Goal: Task Accomplishment & Management: Complete application form

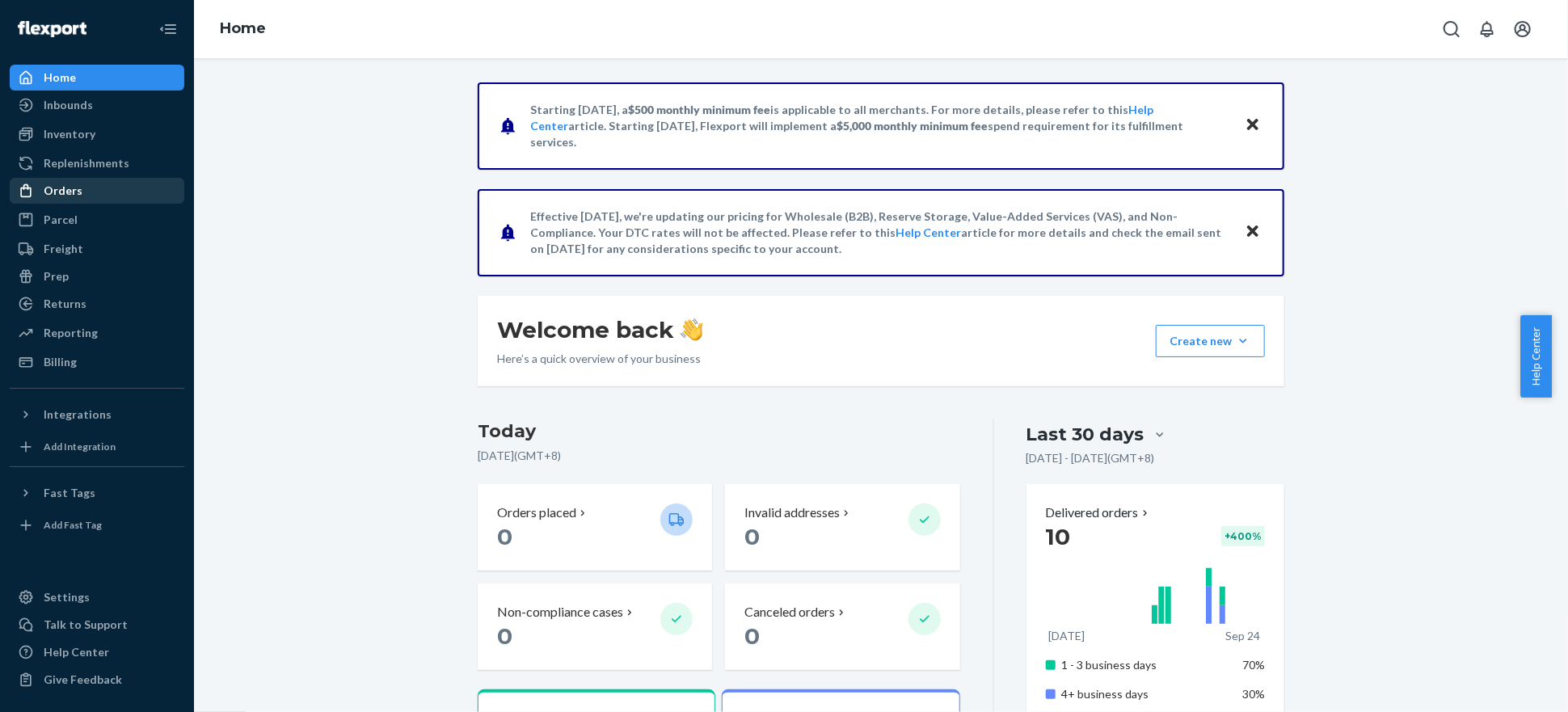
click at [79, 180] on div "Orders" at bounding box center [97, 191] width 172 height 23
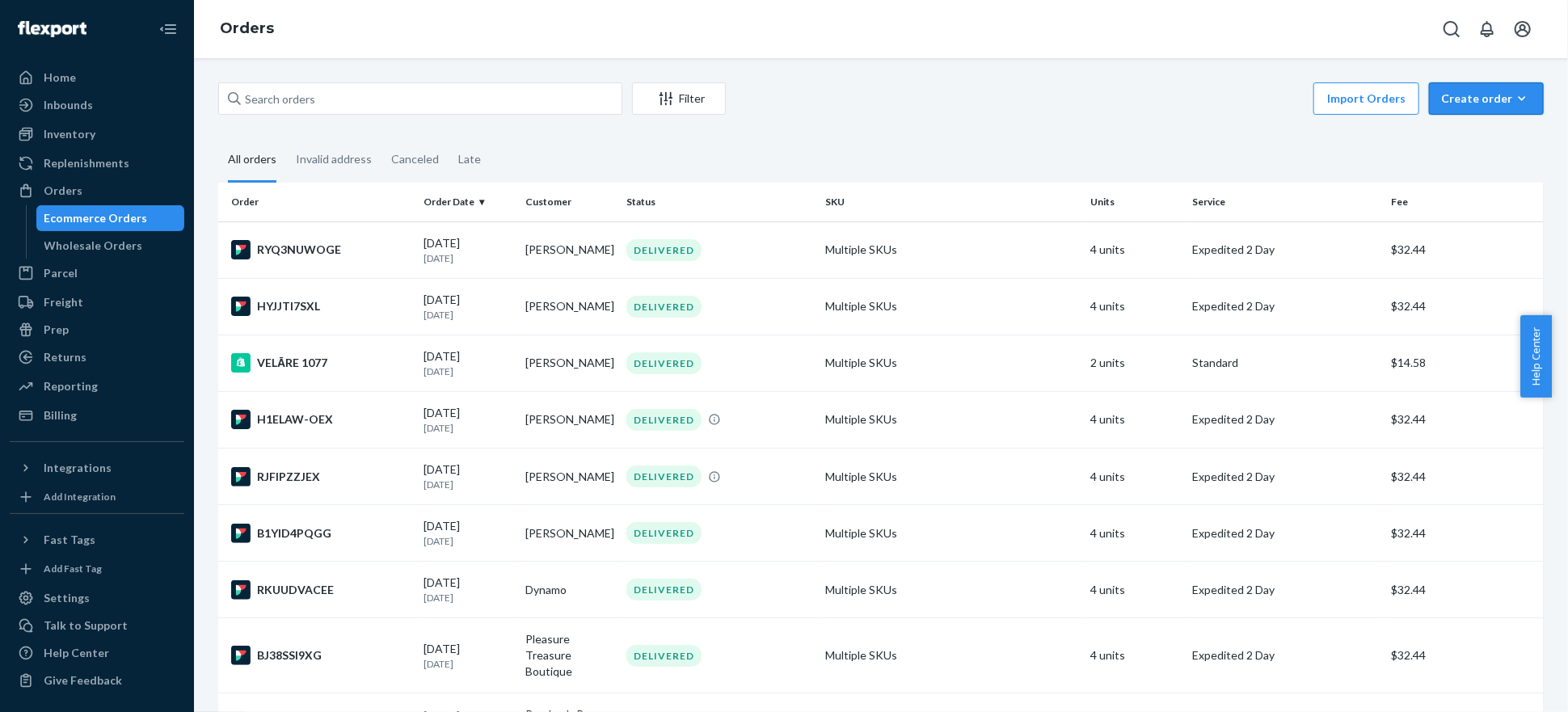
click at [1464, 99] on div "Create order" at bounding box center [1486, 99] width 90 height 16
click at [1464, 127] on button "Ecommerce order" at bounding box center [1511, 138] width 155 height 35
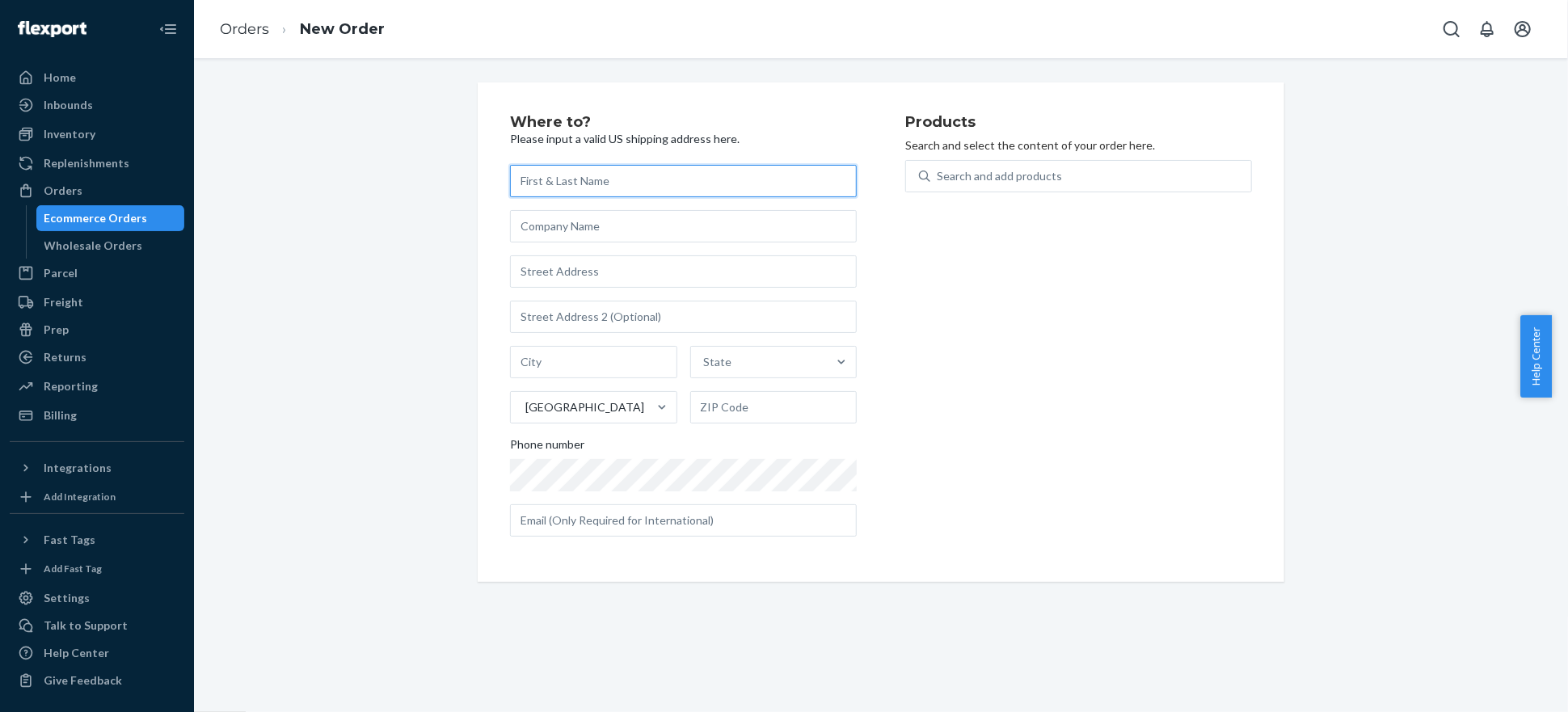
click at [579, 186] on input "text" at bounding box center [684, 181] width 347 height 32
paste input "[PERSON_NAME]"
type input "[PERSON_NAME]"
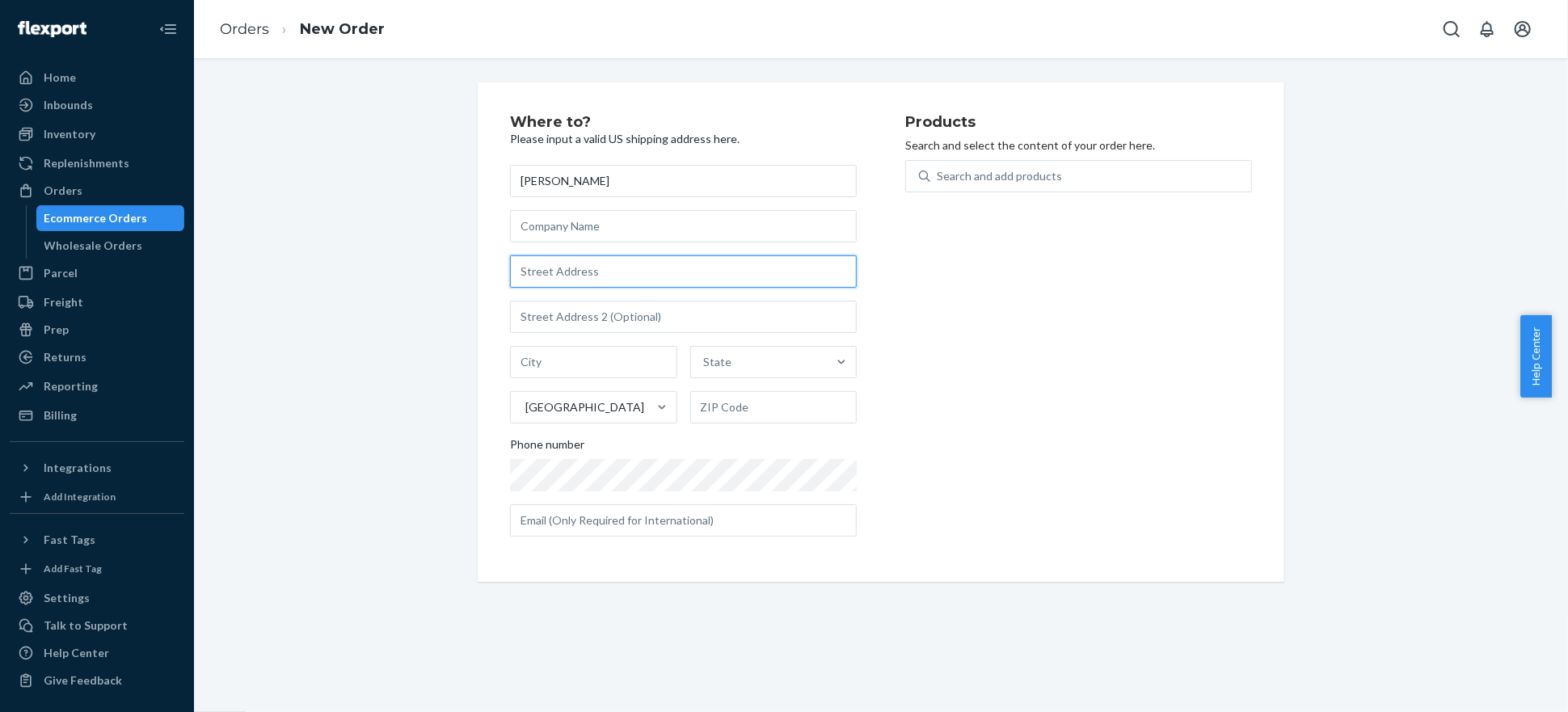
click at [602, 271] on input "text" at bounding box center [684, 271] width 347 height 32
paste input "[STREET_ADDRESS]"
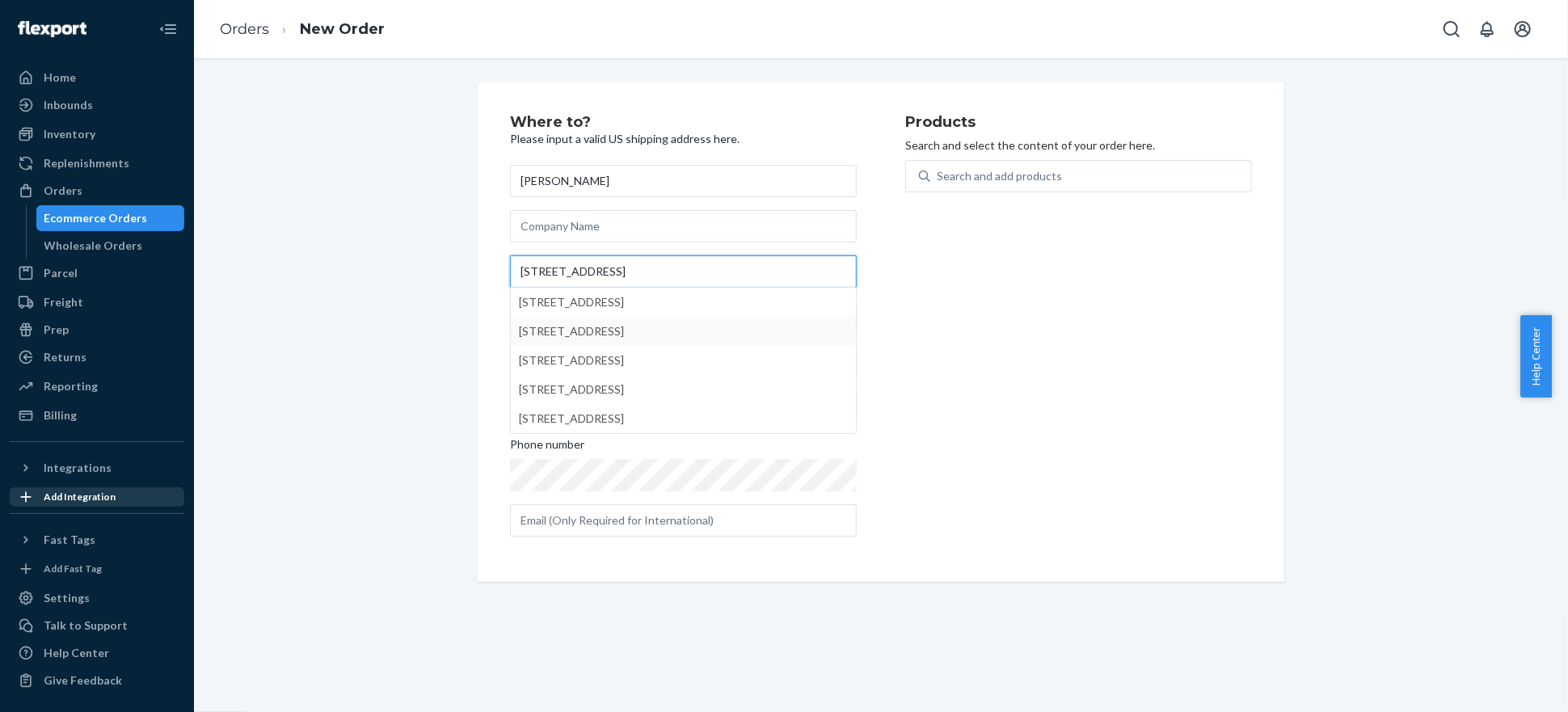
type input "[STREET_ADDRESS]"
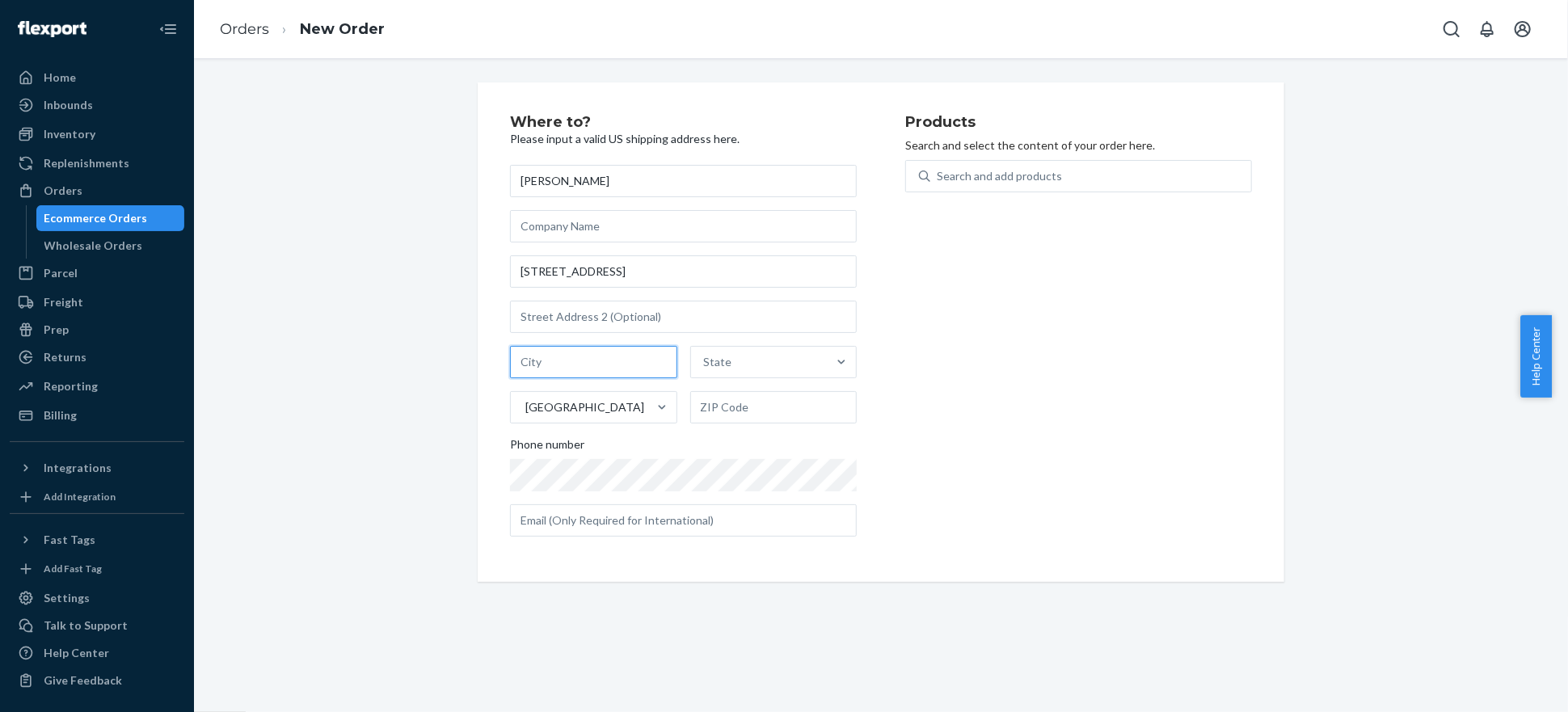
click at [534, 355] on input "text" at bounding box center [594, 361] width 167 height 32
paste input "[GEOGRAPHIC_DATA]"
type input "[GEOGRAPHIC_DATA]"
click at [705, 374] on div "State" at bounding box center [760, 361] width 137 height 32
click at [705, 370] on input "State" at bounding box center [705, 362] width 2 height 16
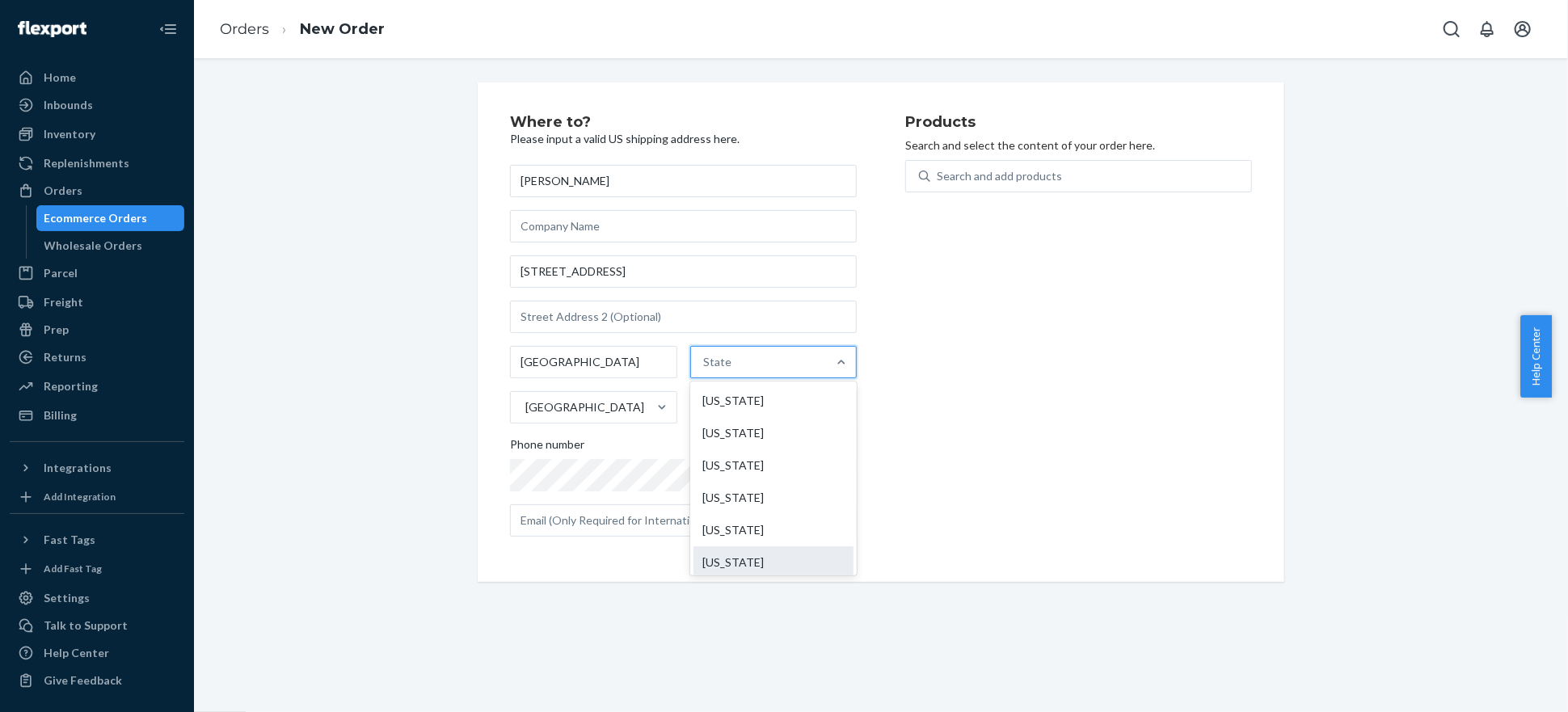
click at [739, 565] on div "[US_STATE]" at bounding box center [774, 561] width 161 height 32
click at [706, 370] on input "option [US_STATE] focused, 6 of 59. 59 results available. Use Up and Down to ch…" at bounding box center [705, 362] width 2 height 16
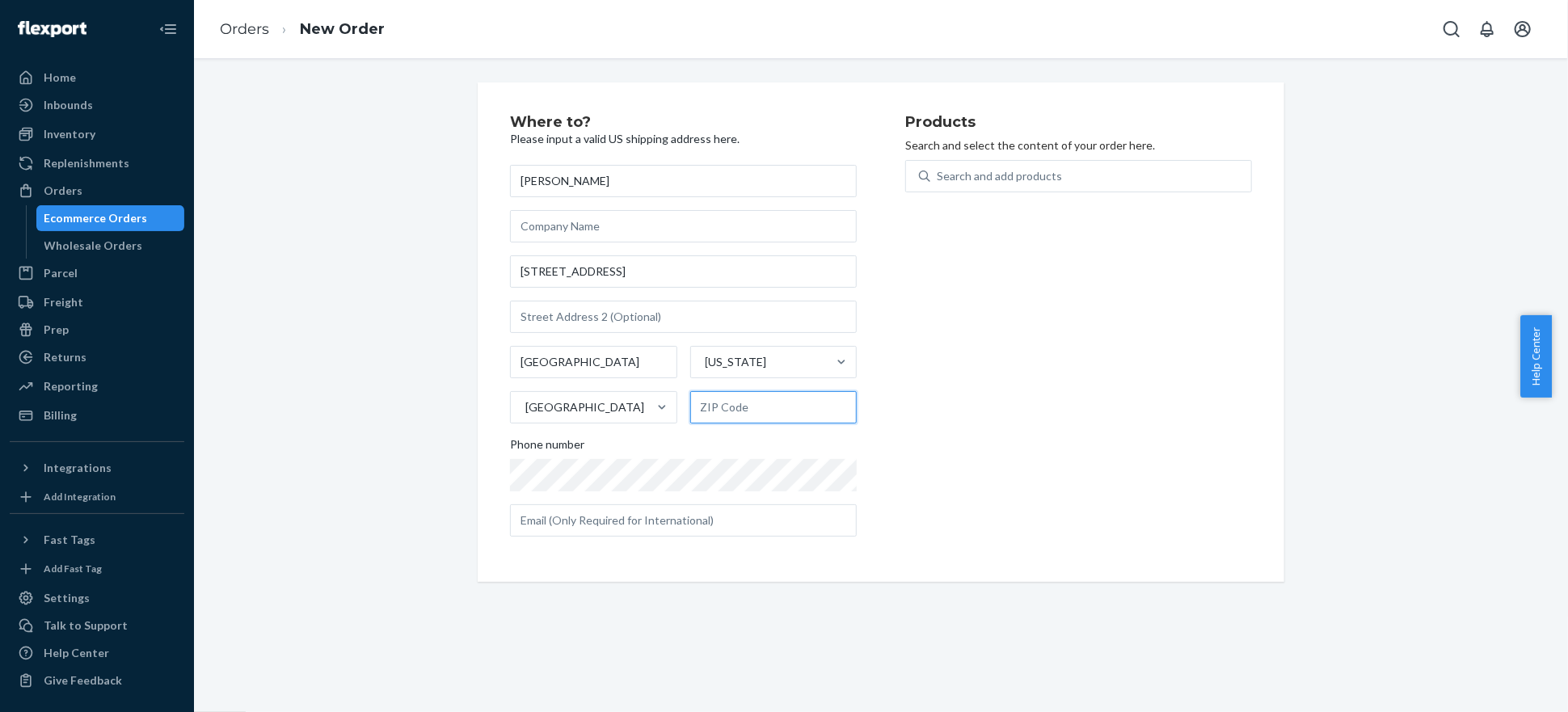
click at [740, 411] on input "text" at bounding box center [773, 406] width 167 height 32
paste input "95691"
type input "95691"
click at [996, 429] on div "Products Search and select the content of your order here. Search and add produ…" at bounding box center [1079, 332] width 347 height 435
click at [919, 407] on div "Products Search and select the content of your order here. Search and add produ…" at bounding box center [1079, 332] width 347 height 435
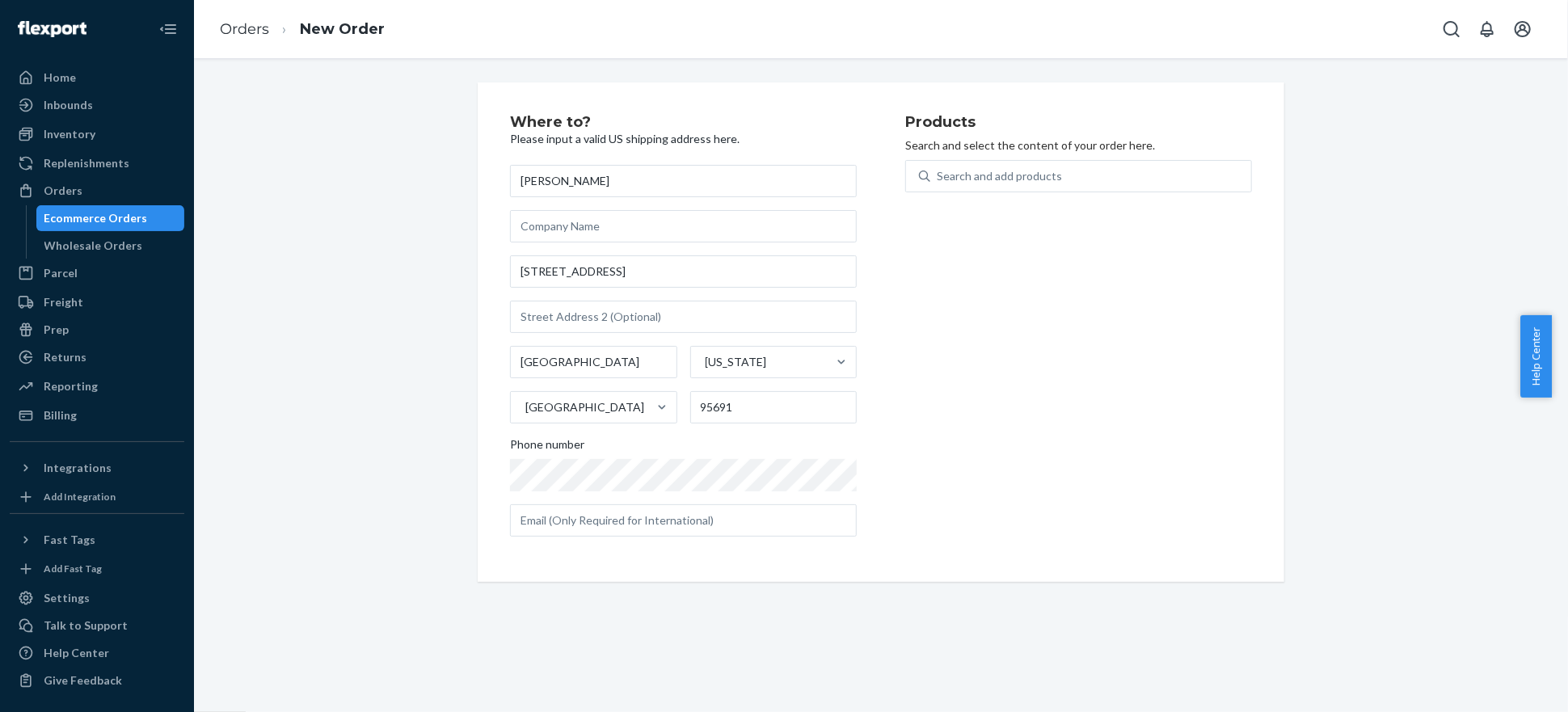
click at [1079, 439] on div "Products Search and select the content of your order here. Search and add produ…" at bounding box center [1079, 332] width 347 height 435
click at [1021, 171] on div "Search and add products" at bounding box center [999, 176] width 125 height 16
click at [939, 171] on input "0 results available. Use Up and Down to choose options, press Enter to select t…" at bounding box center [938, 176] width 2 height 16
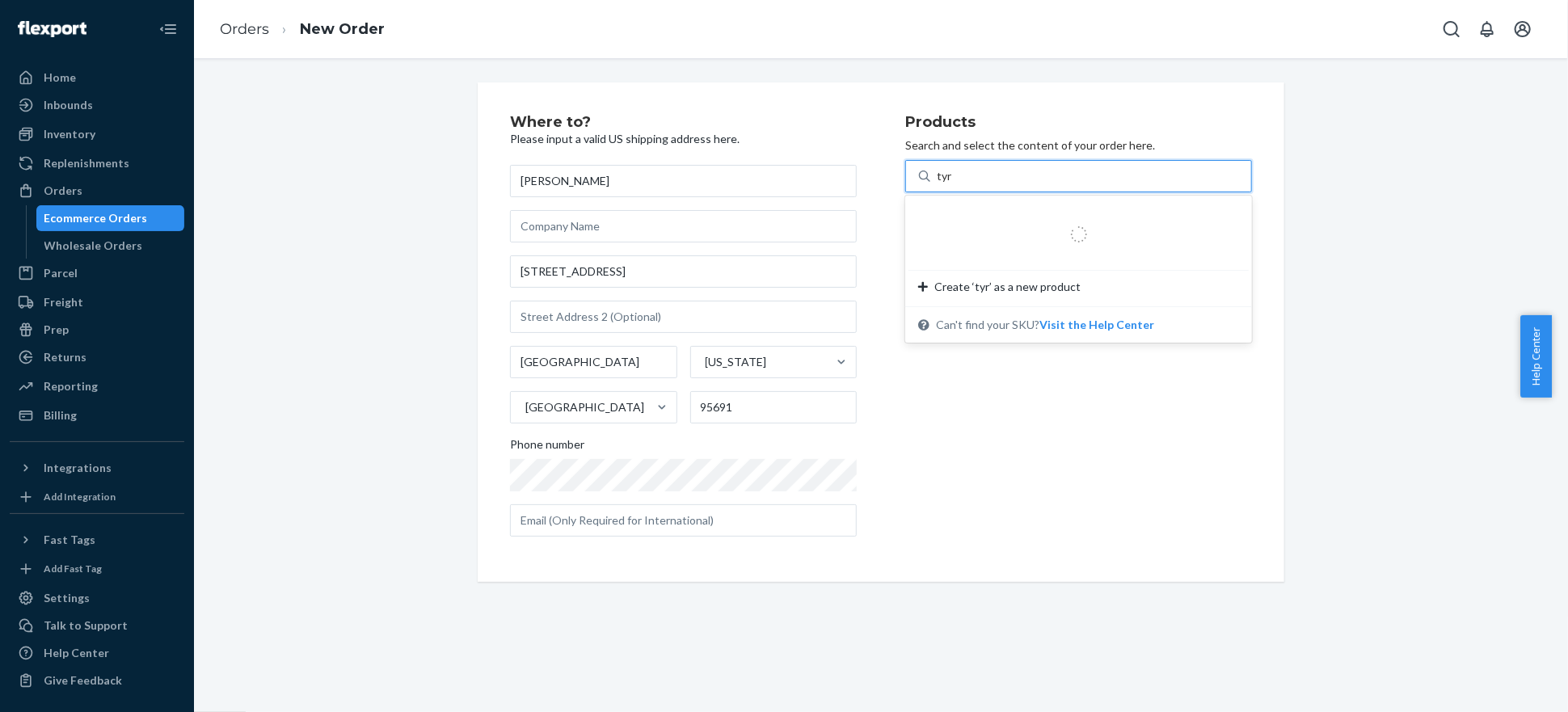
type input "tyra"
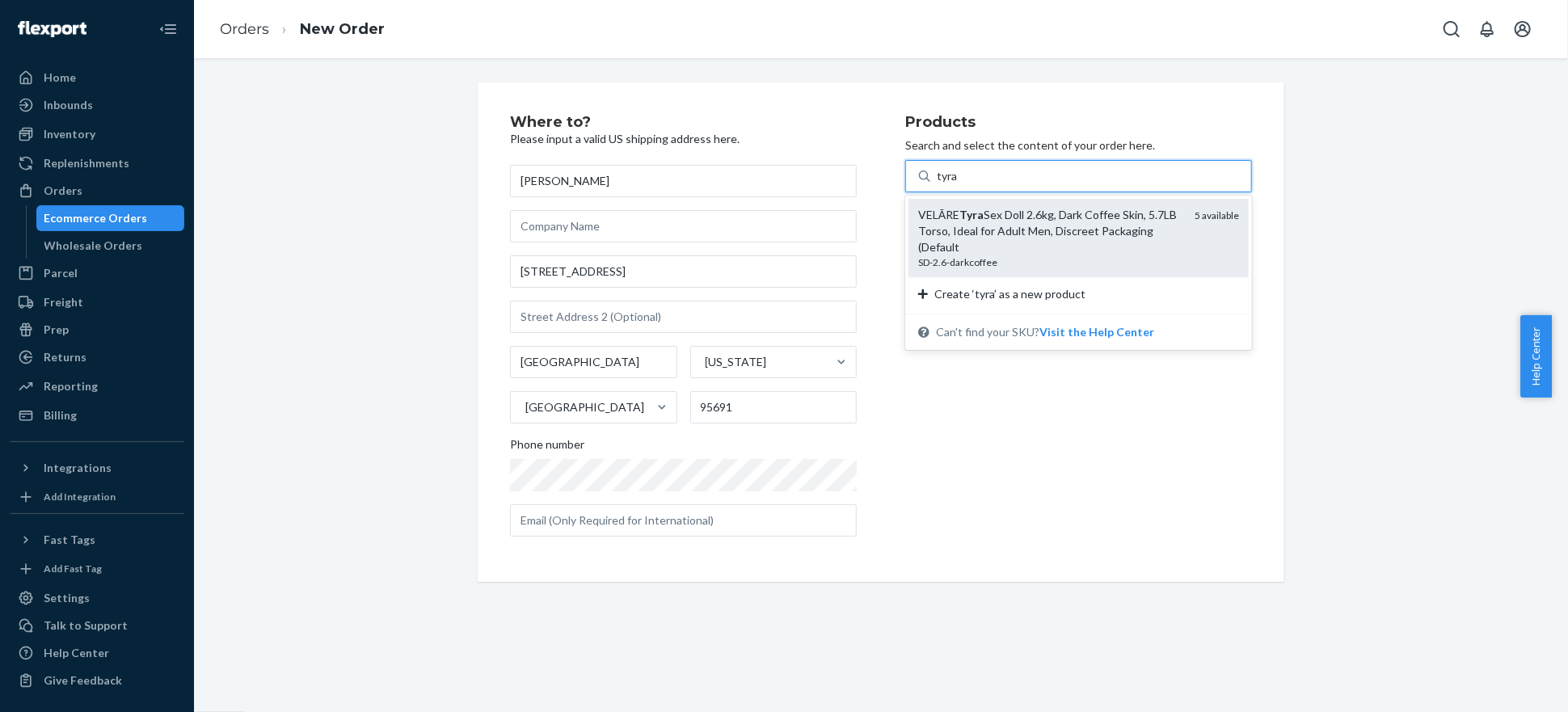
click at [1045, 227] on div "VELĀRE Tyra Sex Doll 2.6kg, Dark Coffee Skin, 5.7LB Torso, Ideal for Adult Men,…" at bounding box center [1050, 231] width 264 height 48
click at [959, 184] on input "tyra" at bounding box center [948, 176] width 22 height 16
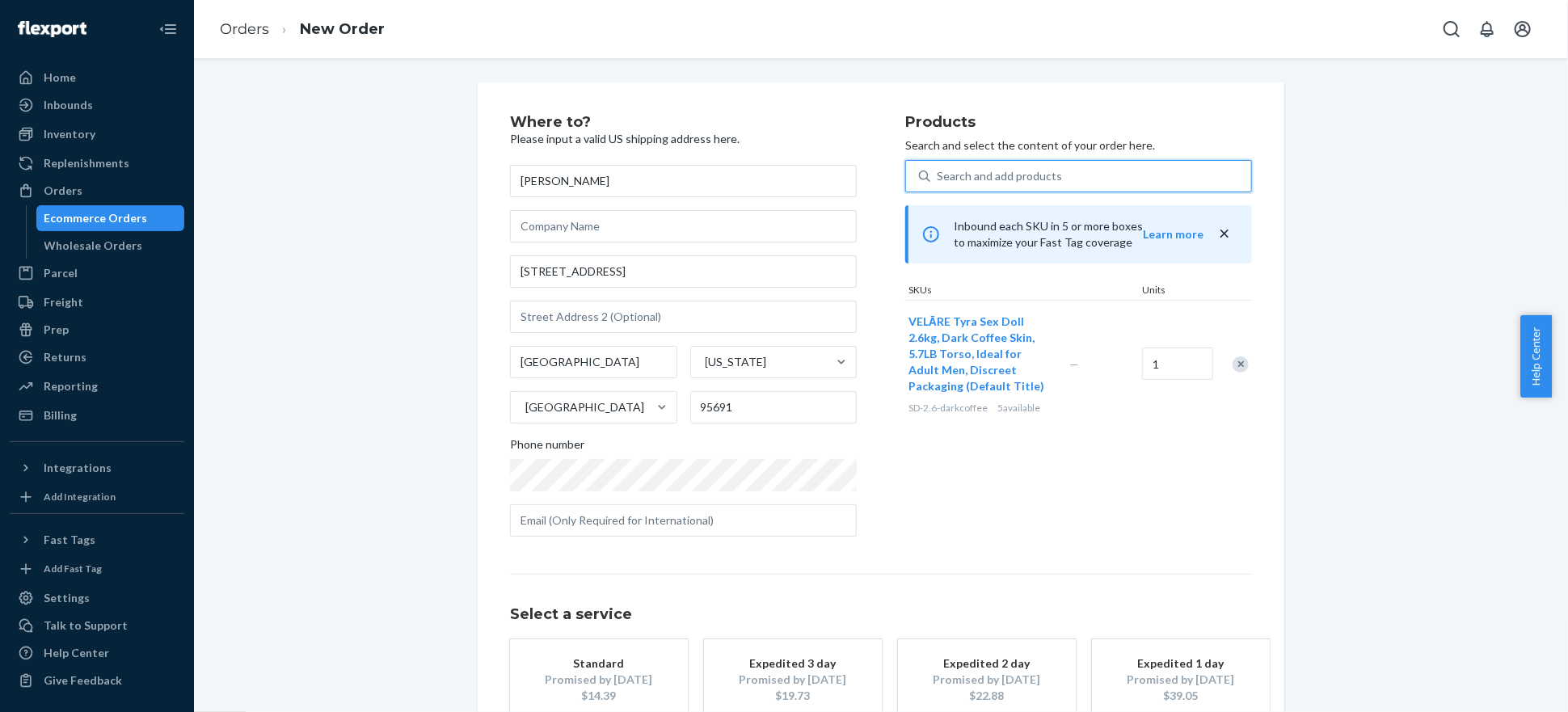
click at [1009, 176] on div "Search and add products" at bounding box center [999, 176] width 125 height 16
click at [939, 176] on input "0 results available. Use Up and Down to choose options, press Enter to select t…" at bounding box center [938, 176] width 2 height 16
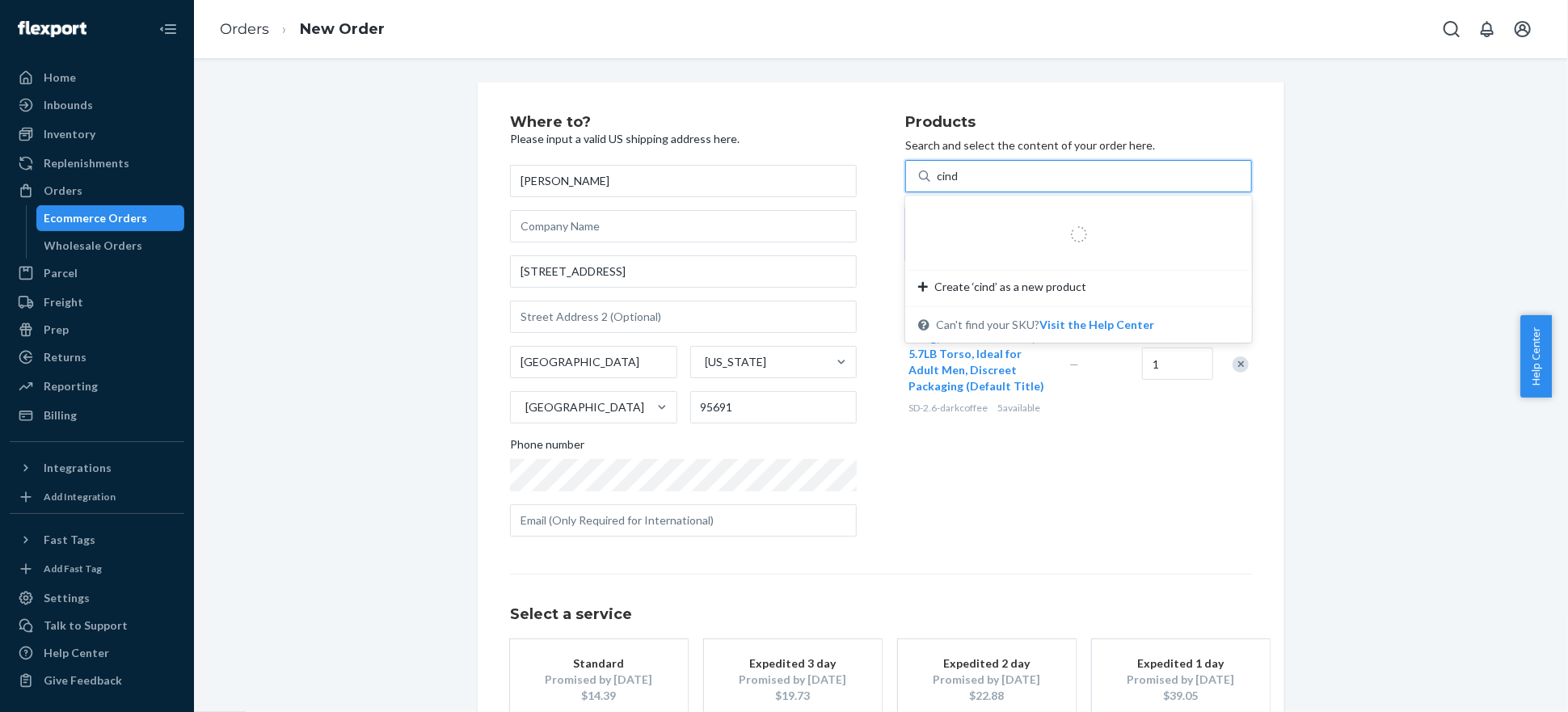
type input "[PERSON_NAME]"
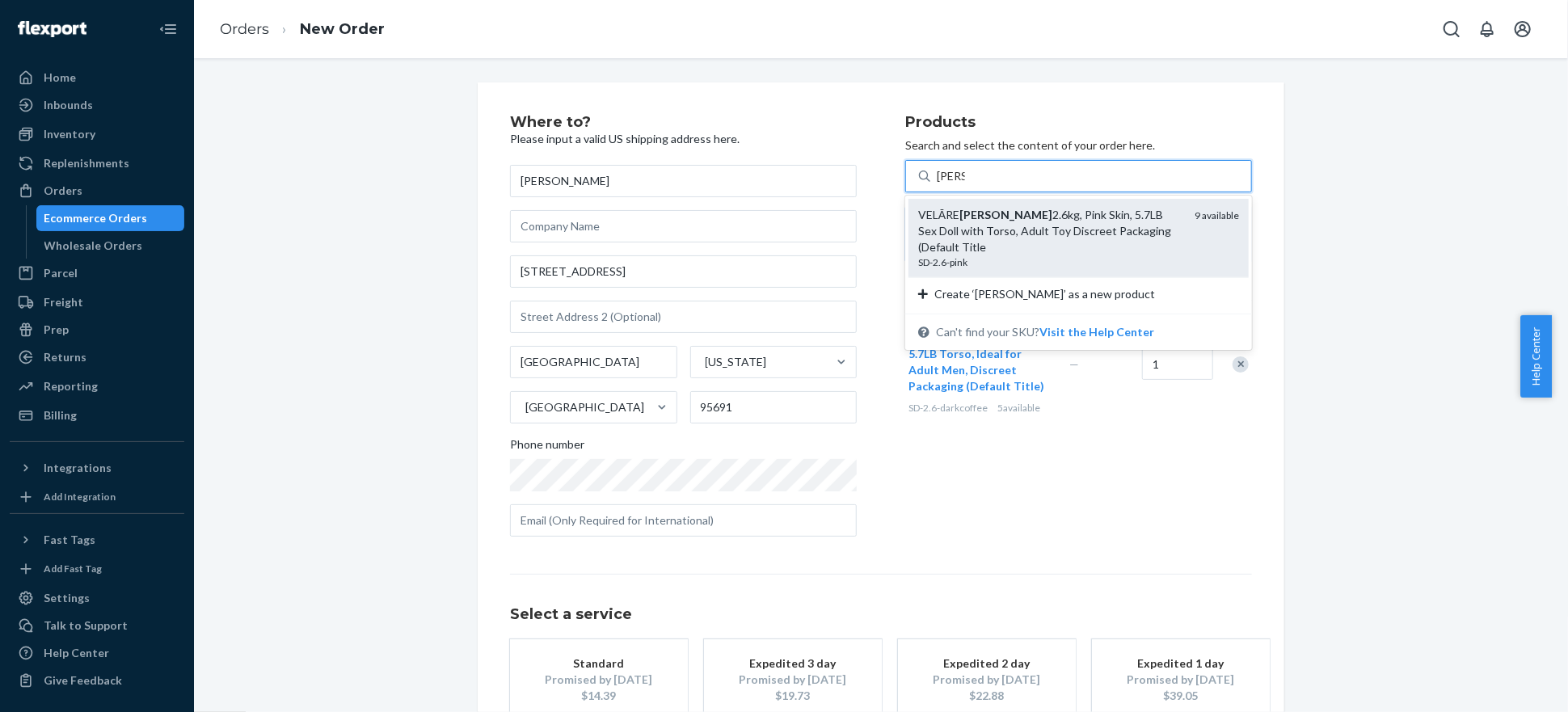
click at [999, 225] on div "VELĀRE [PERSON_NAME] 2.6kg, Pink Skin, 5.7LB Sex Doll with Torso, Adult Toy Dis…" at bounding box center [1050, 231] width 264 height 48
click at [965, 184] on input "[PERSON_NAME]" at bounding box center [951, 176] width 28 height 16
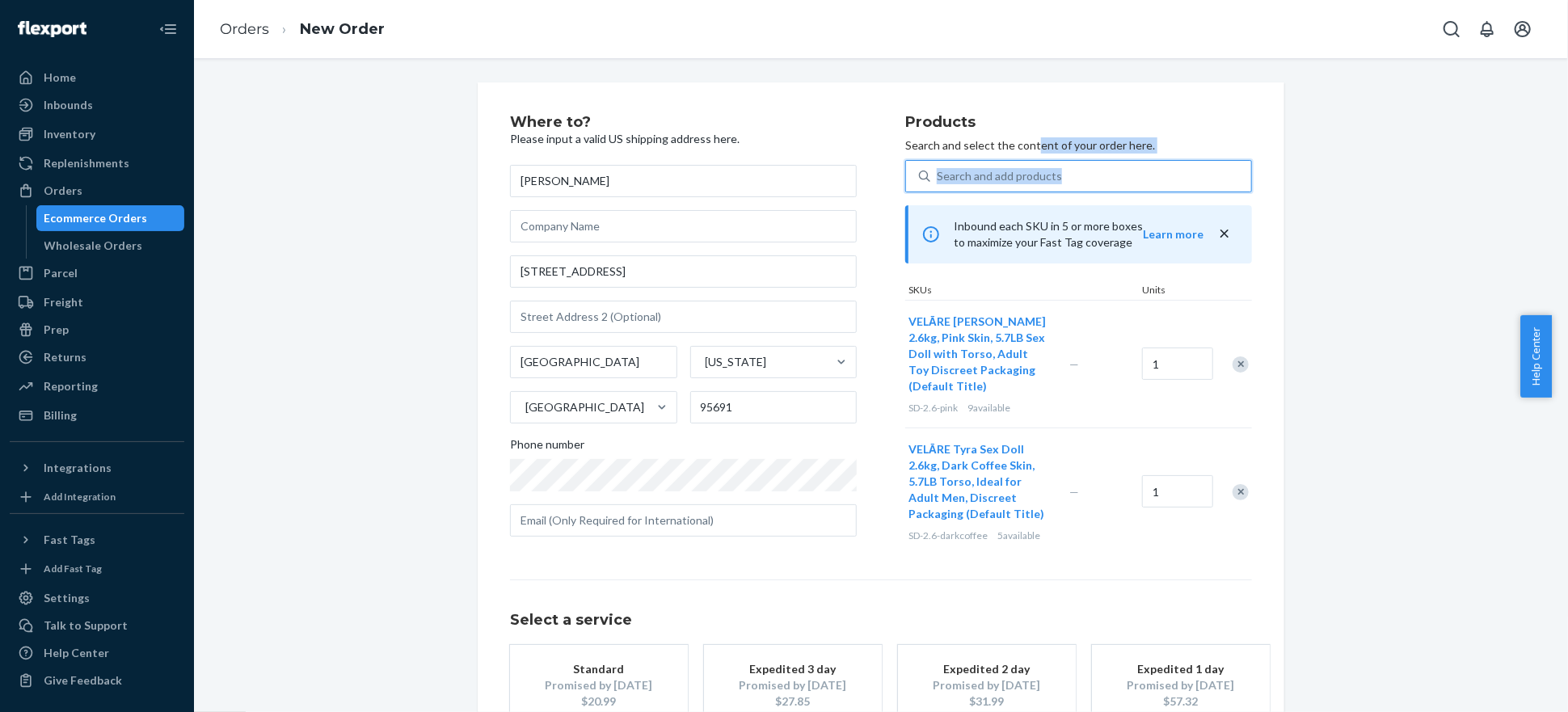
drag, startPoint x: 1028, startPoint y: 155, endPoint x: 1032, endPoint y: 175, distance: 20.4
click at [1028, 167] on div "Products Search and select the content of your order here. 0 results available.…" at bounding box center [1079, 335] width 347 height 440
click at [1032, 176] on div "Search and add products" at bounding box center [999, 176] width 125 height 16
click at [939, 176] on input "Search and add products" at bounding box center [938, 176] width 2 height 16
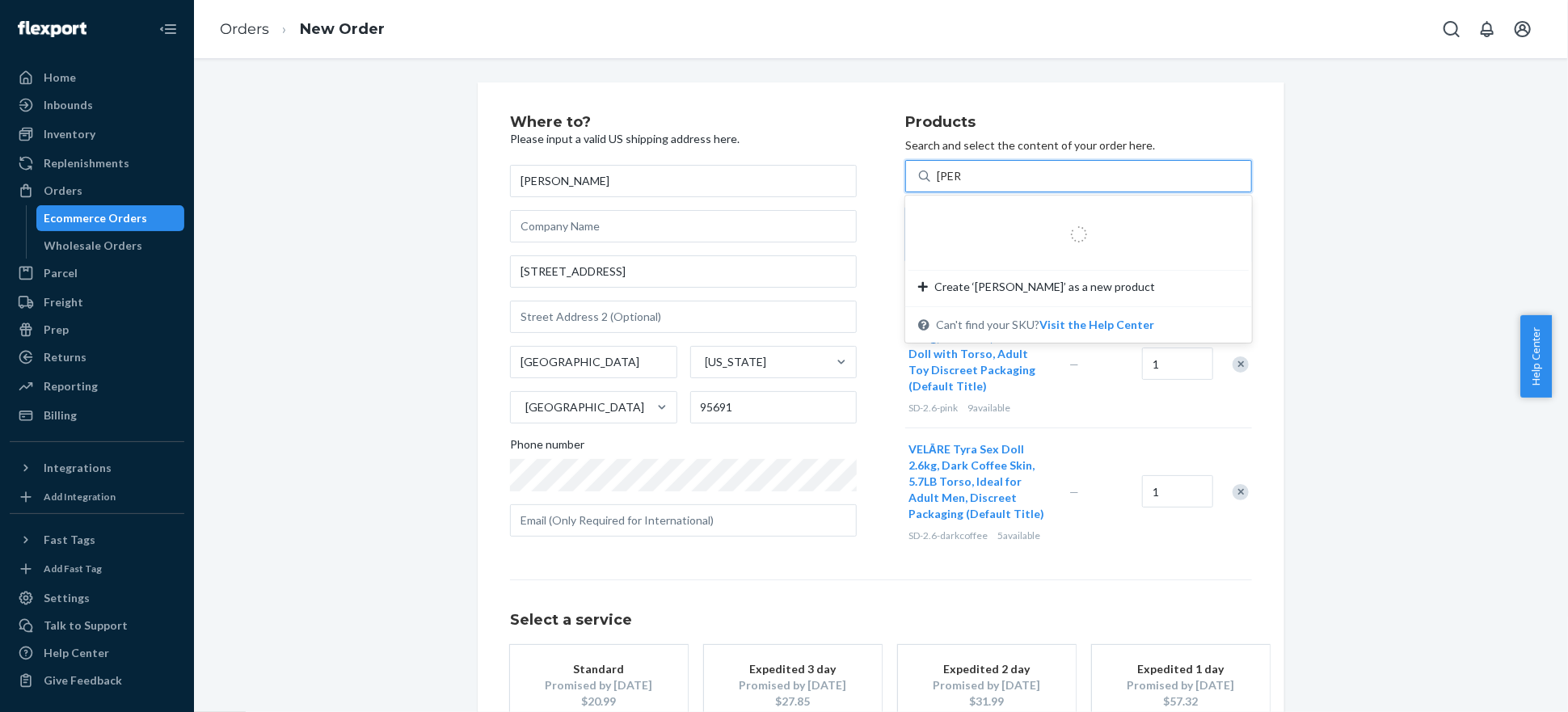
type input "[PERSON_NAME]"
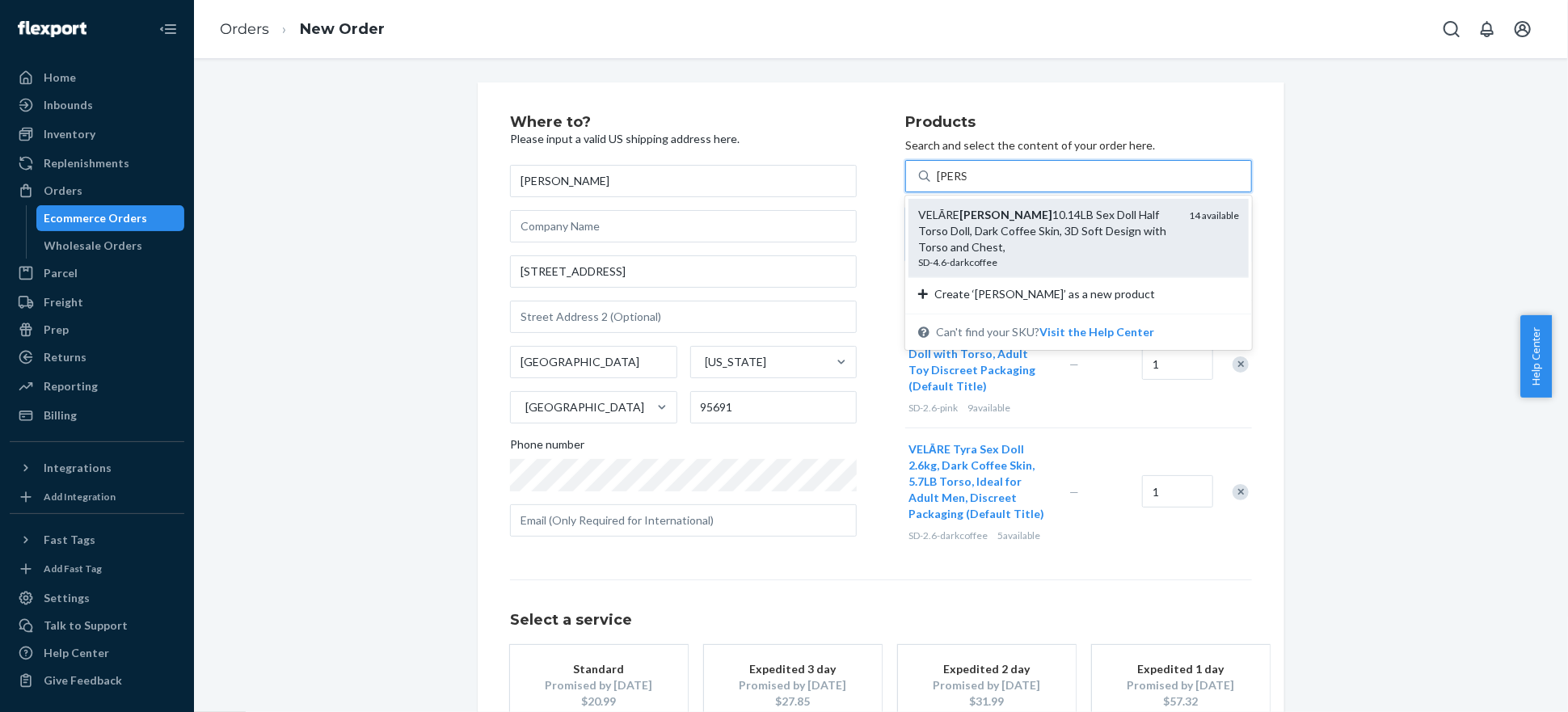
click at [1077, 228] on div "VELĀRE [PERSON_NAME] 10.14LB Sex Doll Half Torso Doll, Dark Coffee Skin, 3D Sof…" at bounding box center [1047, 231] width 258 height 48
click at [967, 184] on input "[PERSON_NAME]" at bounding box center [952, 176] width 30 height 16
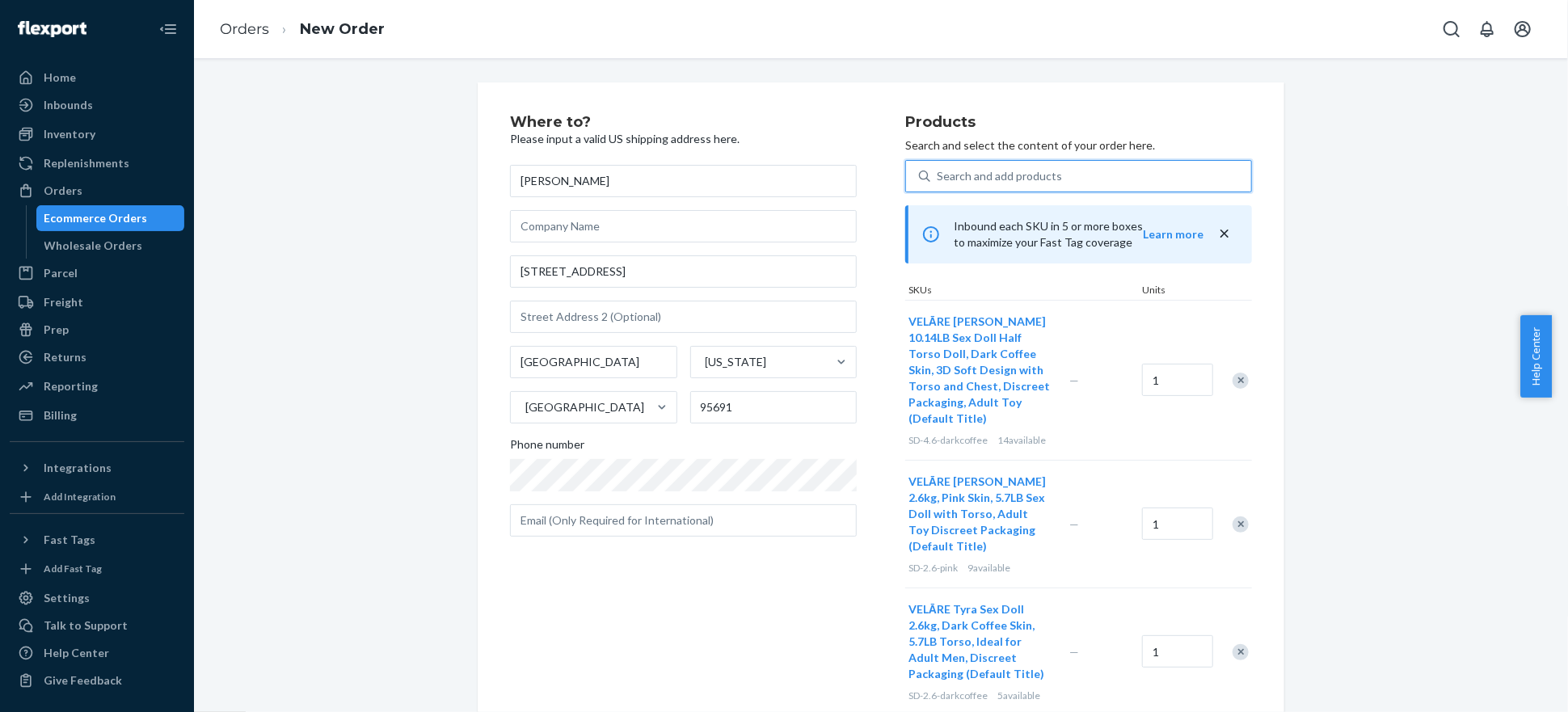
click at [1068, 172] on div "Search and add products" at bounding box center [1090, 176] width 321 height 29
click at [939, 172] on input "0 results available. Use Up and Down to choose options, press Enter to select t…" at bounding box center [938, 176] width 2 height 16
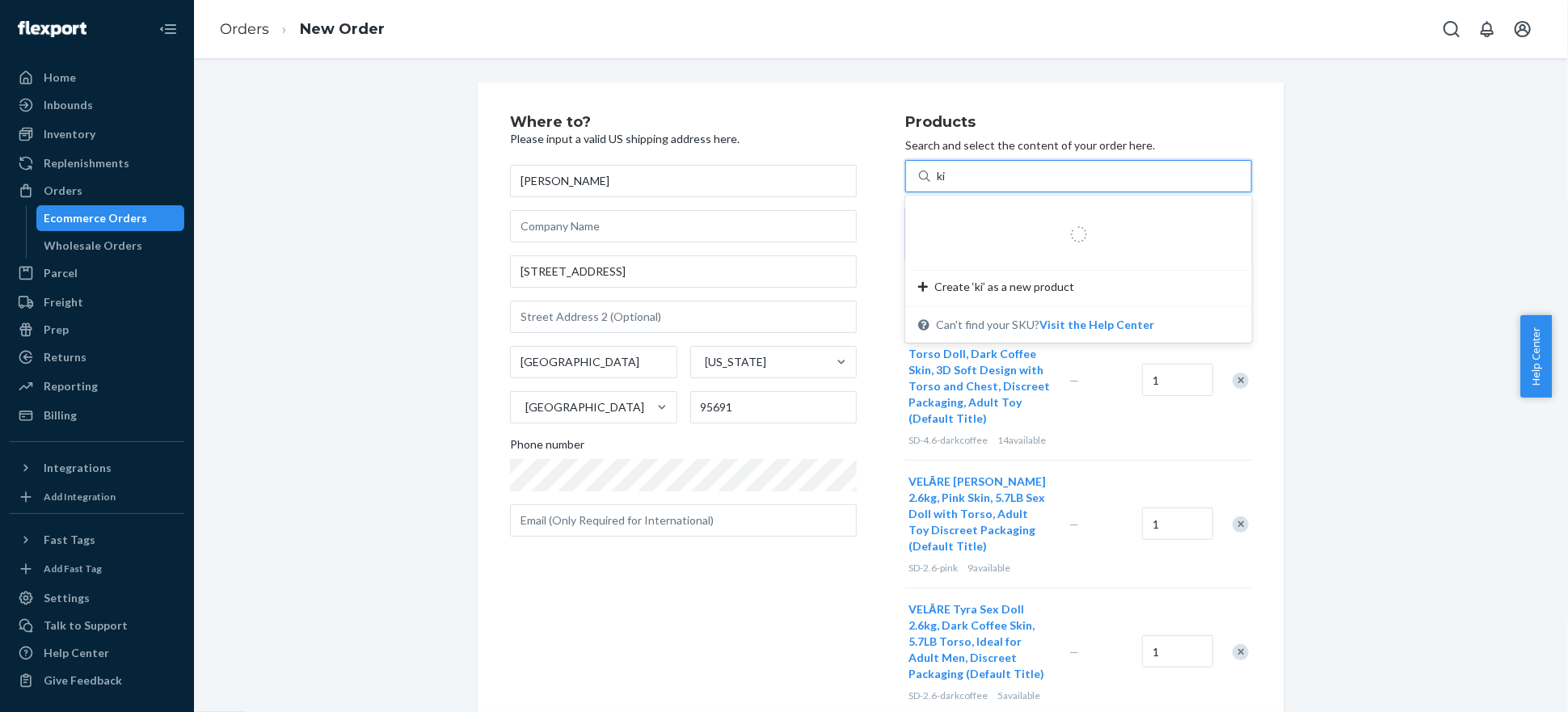
type input "[PERSON_NAME]"
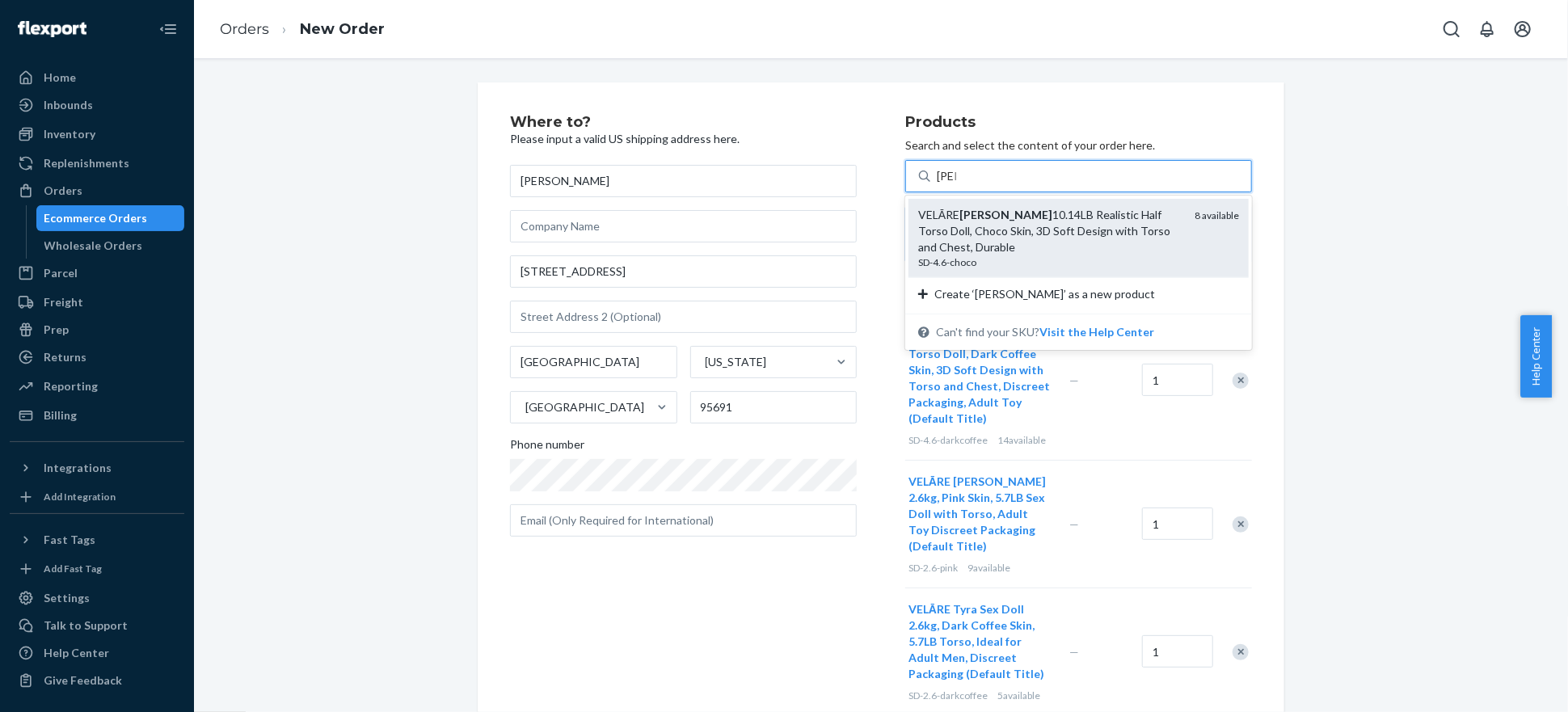
click at [1060, 207] on div "[PERSON_NAME] 10.14LB Realistic Half Torso Doll, Choco Skin, 3D Soft Design wit…" at bounding box center [1050, 231] width 264 height 48
click at [956, 184] on input "[PERSON_NAME]" at bounding box center [946, 176] width 19 height 16
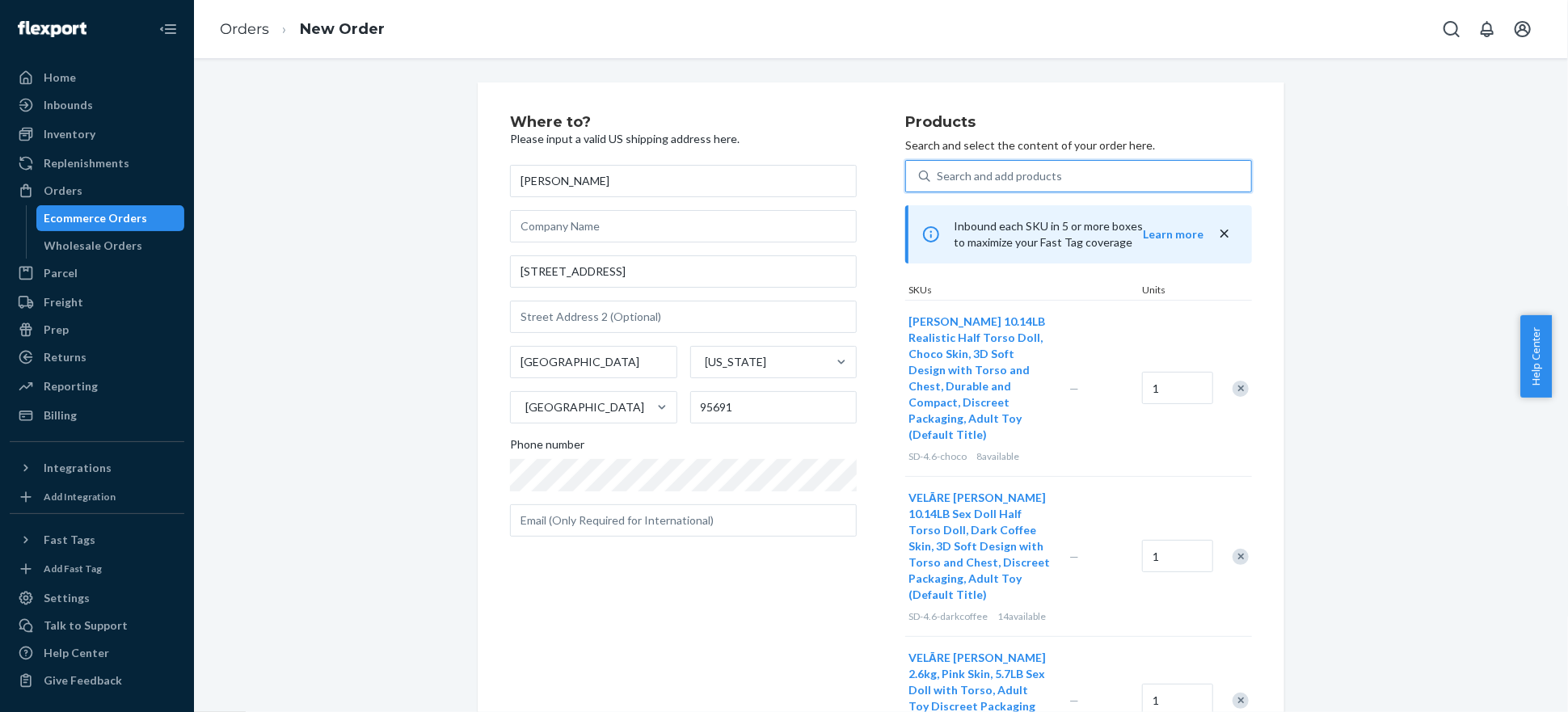
click at [1124, 173] on div "Search and add products" at bounding box center [1090, 176] width 321 height 29
click at [939, 173] on input "0 results available. Select is focused ,type to refine list, press Down to open…" at bounding box center [938, 176] width 2 height 16
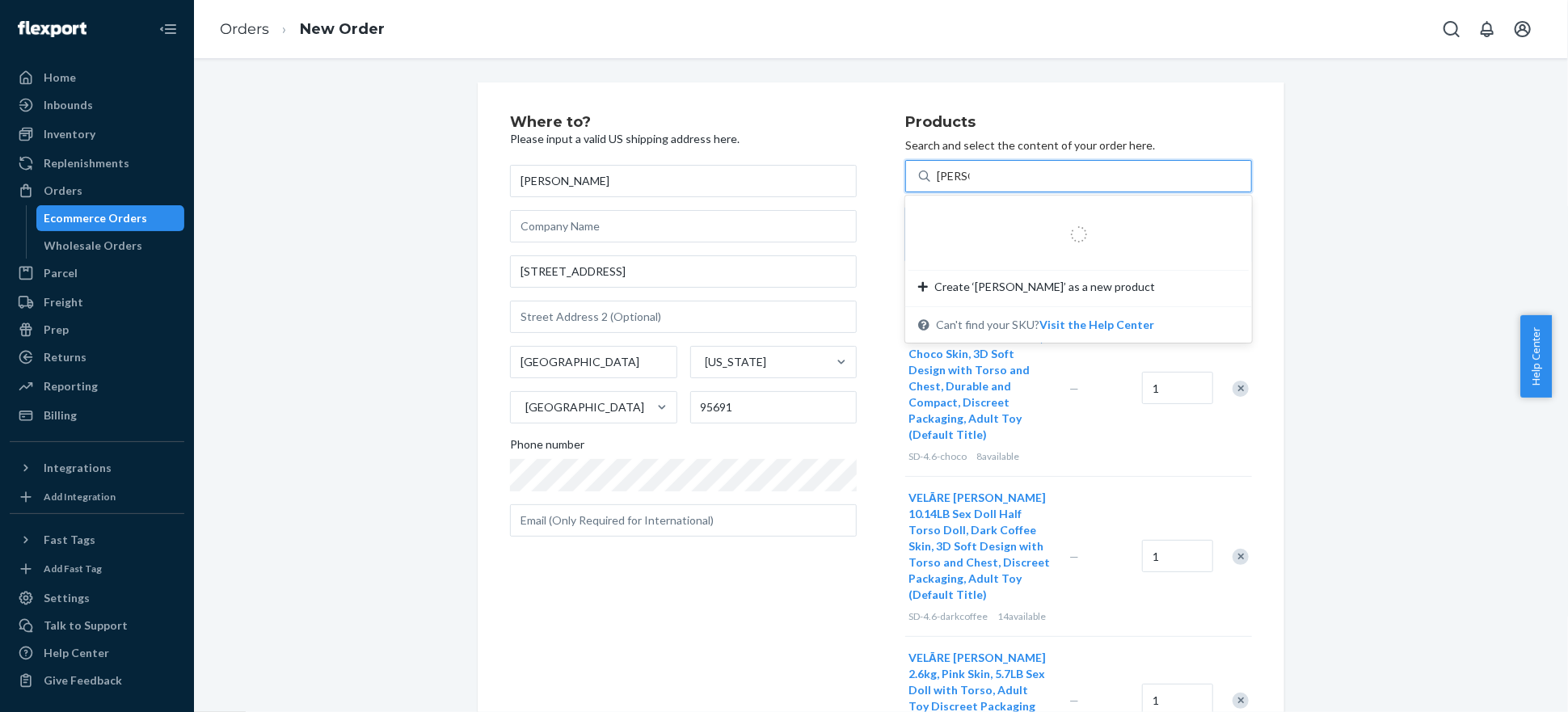
type input "[PERSON_NAME]"
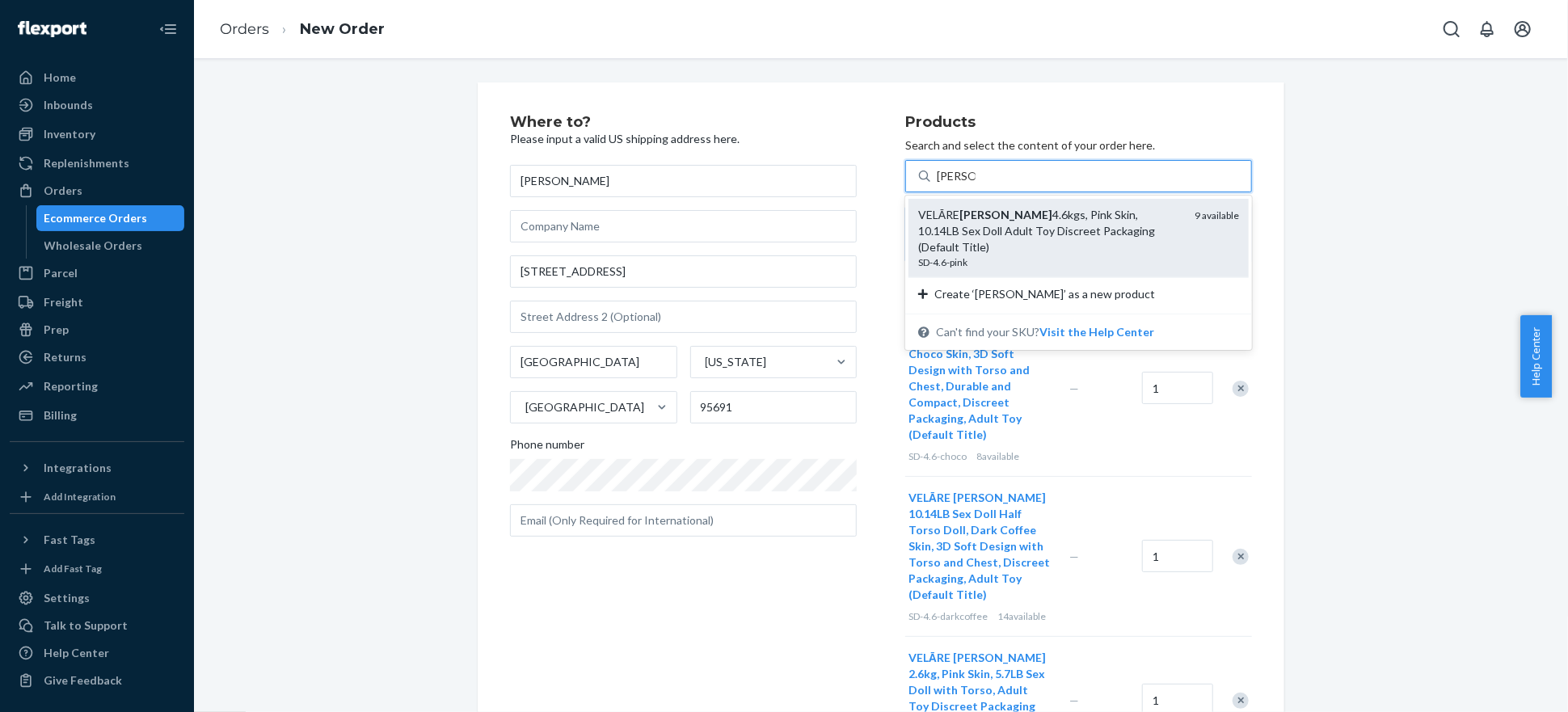
click at [1134, 222] on div "VELĀRE [PERSON_NAME] 4.6kgs, Pink Skin, 10.14LB Sex Doll Adult Toy Discreet Pac…" at bounding box center [1050, 231] width 264 height 48
click at [975, 184] on input "[PERSON_NAME]" at bounding box center [956, 176] width 38 height 16
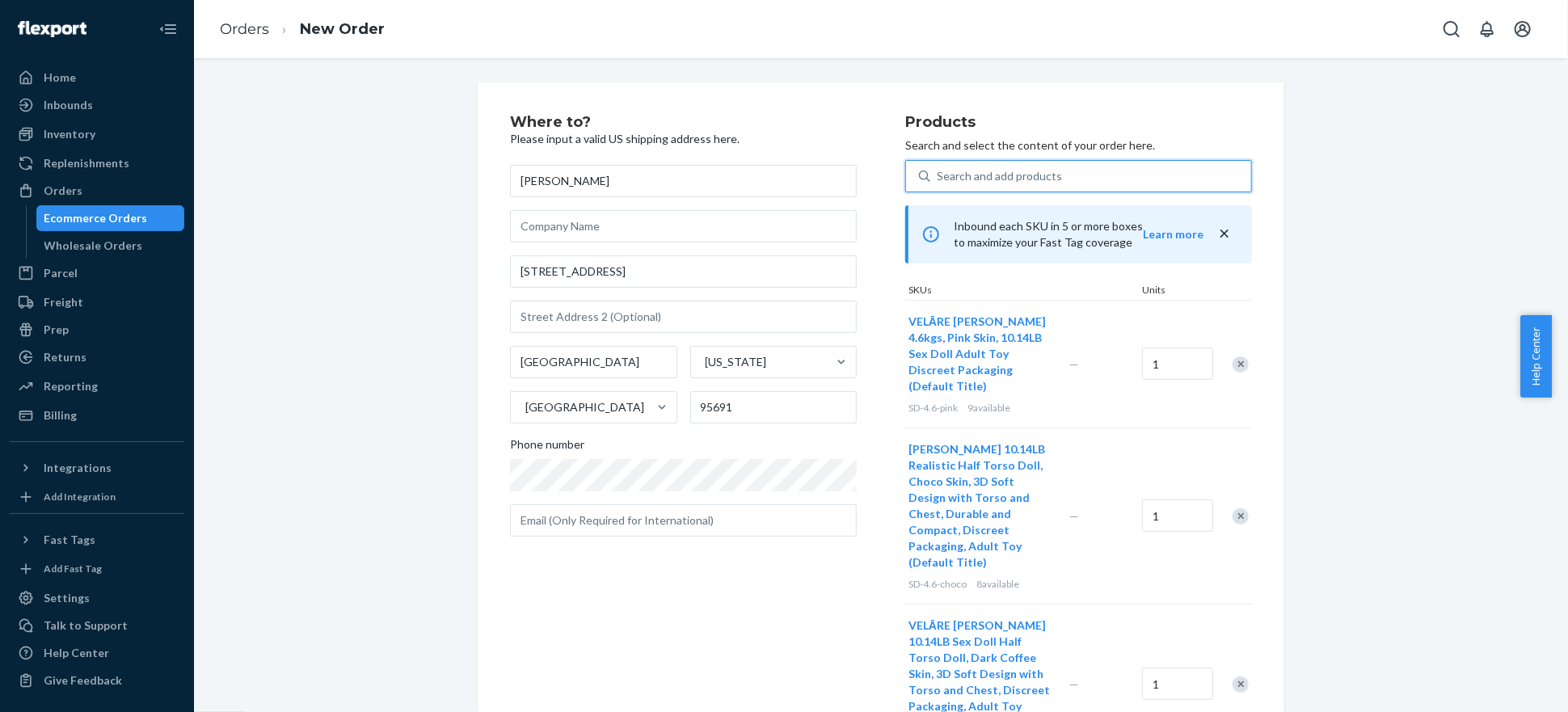
click at [992, 170] on div "Search and add products" at bounding box center [999, 176] width 125 height 16
click at [939, 170] on input "0 results available. Select is focused ,type to refine list, press Down to open…" at bounding box center [938, 176] width 2 height 16
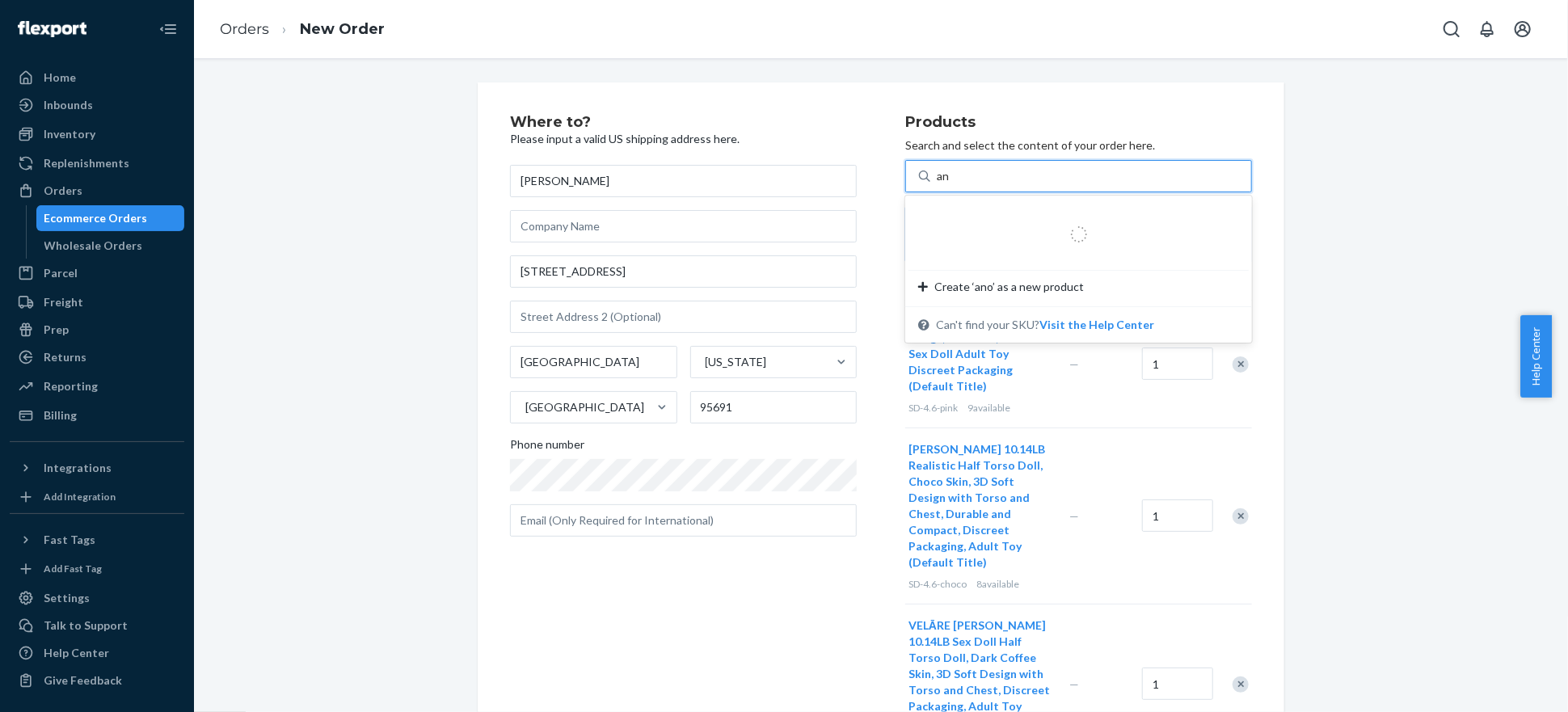
type input "a"
type input "[PERSON_NAME]"
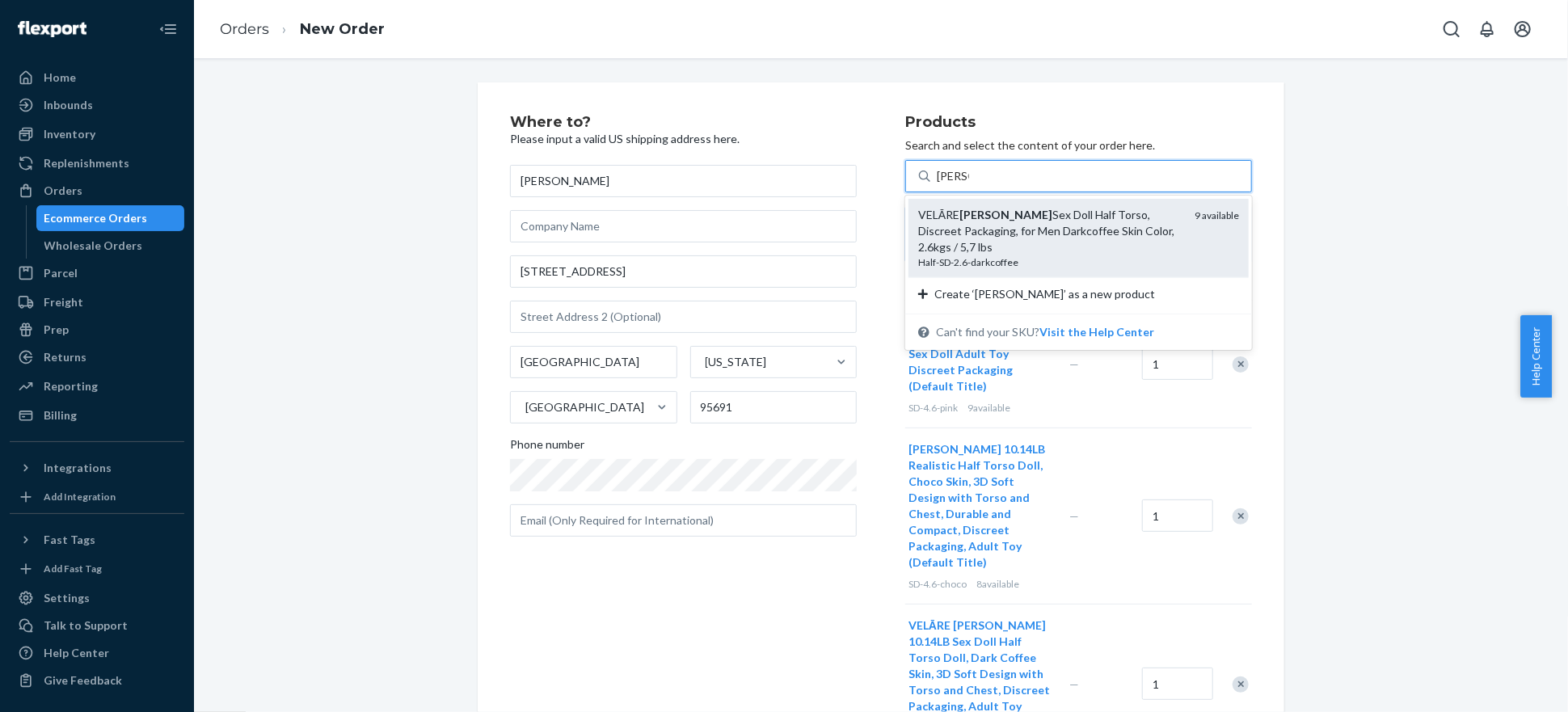
click at [1017, 257] on div "Half-SD-2.6-darkcoffee" at bounding box center [1050, 262] width 264 height 14
click at [969, 184] on input "[PERSON_NAME]" at bounding box center [952, 176] width 32 height 16
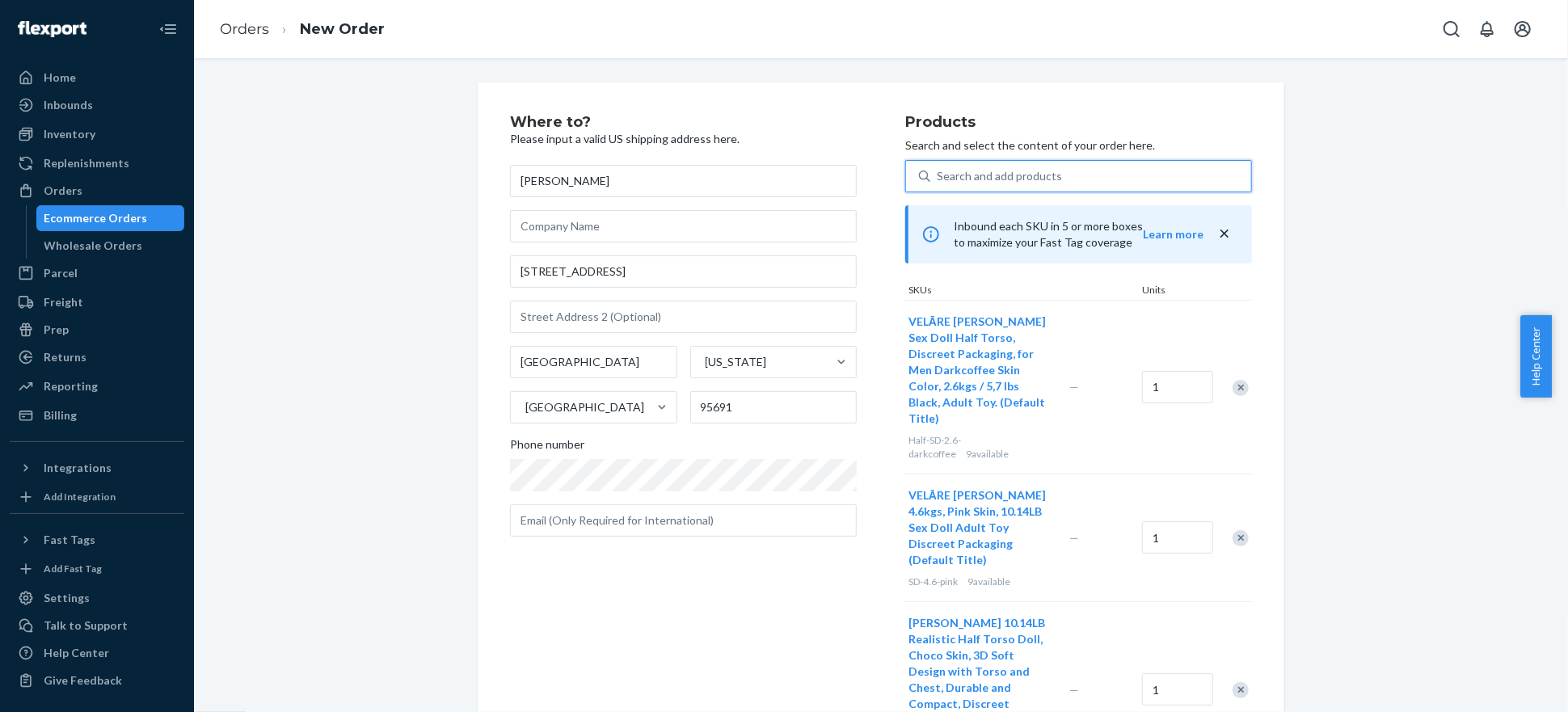
click at [1061, 180] on div "Search and add products" at bounding box center [1090, 176] width 321 height 29
click at [939, 180] on input "0 results available. Use Up and Down to choose options, press Enter to select t…" at bounding box center [938, 176] width 2 height 16
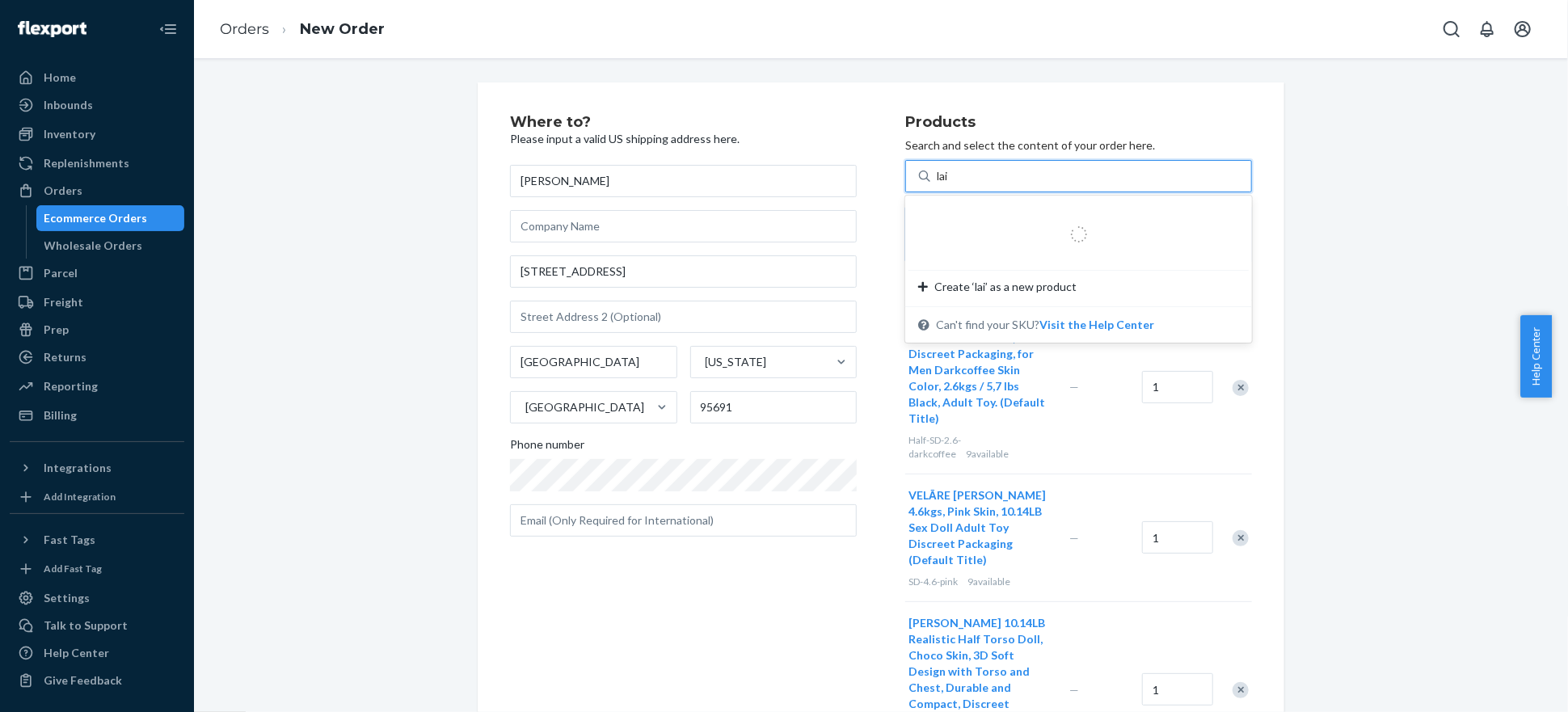
type input "lais"
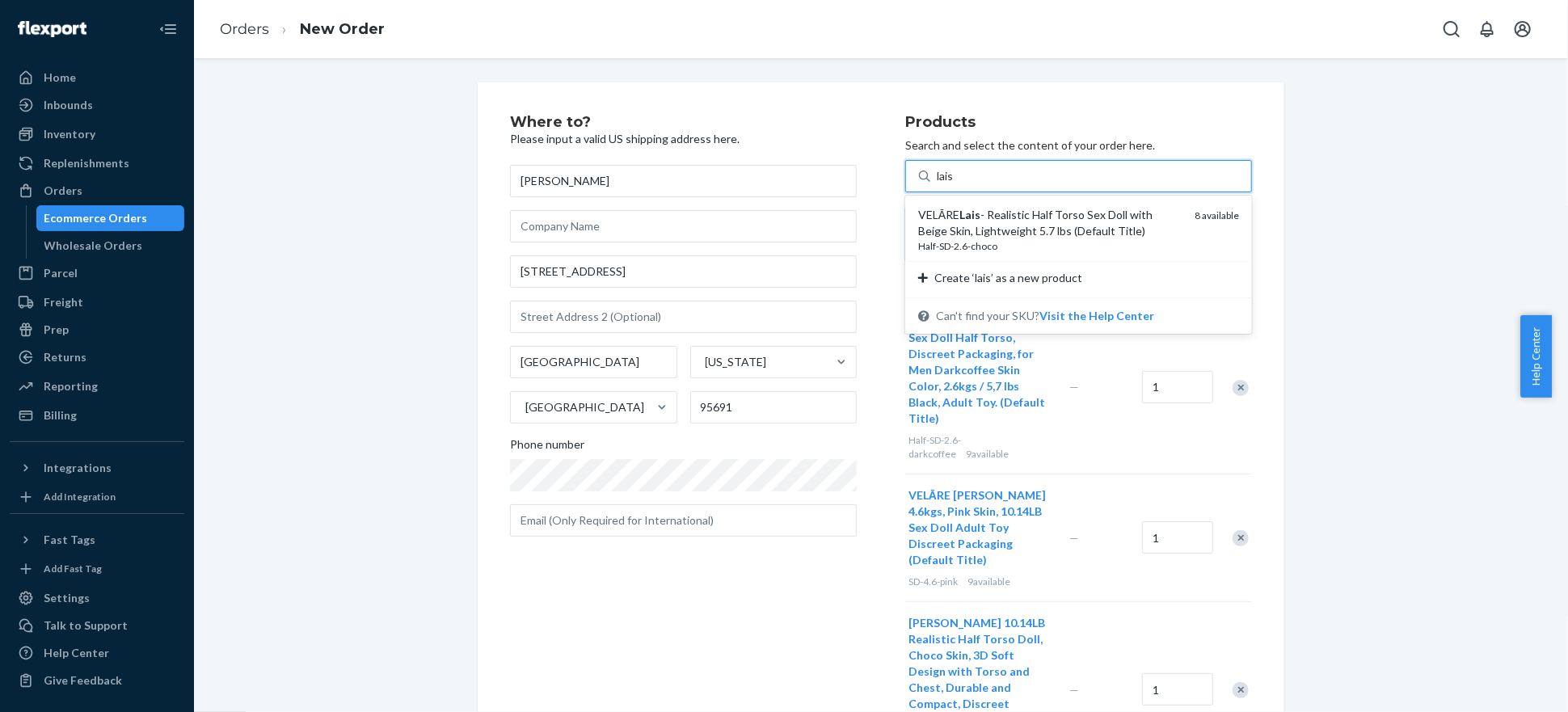
drag, startPoint x: 1066, startPoint y: 195, endPoint x: 1068, endPoint y: 216, distance: 21.1
click at [1071, 216] on div "[PERSON_NAME] - Realistic Half Torso Sex Doll with Beige Skin, Lightweight 5.7 …" at bounding box center [1050, 223] width 264 height 32
click at [954, 184] on input "lais" at bounding box center [945, 176] width 17 height 16
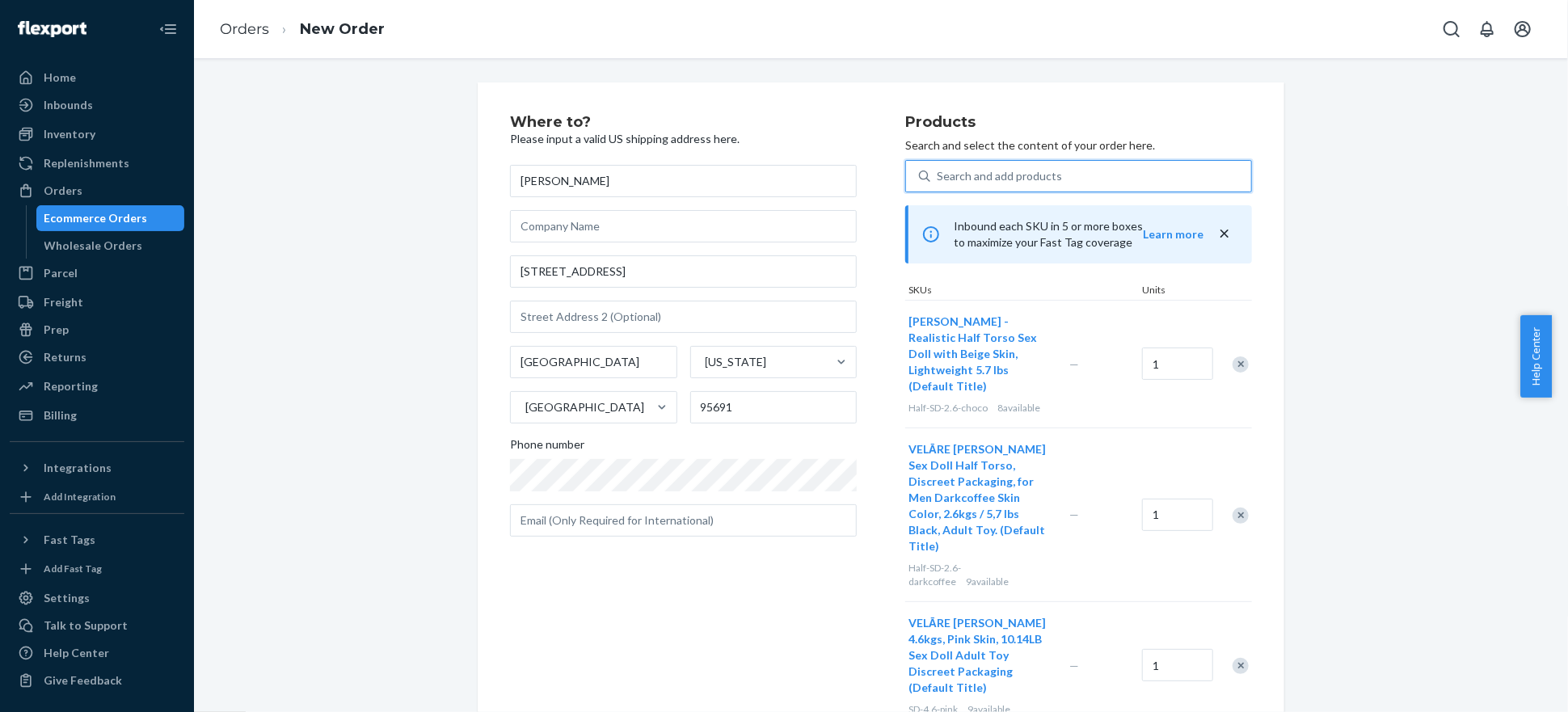
click at [988, 173] on div "Search and add products" at bounding box center [999, 176] width 125 height 16
click at [939, 173] on input "0 results available. Select is focused ,type to refine list, press Down to open…" at bounding box center [938, 176] width 2 height 16
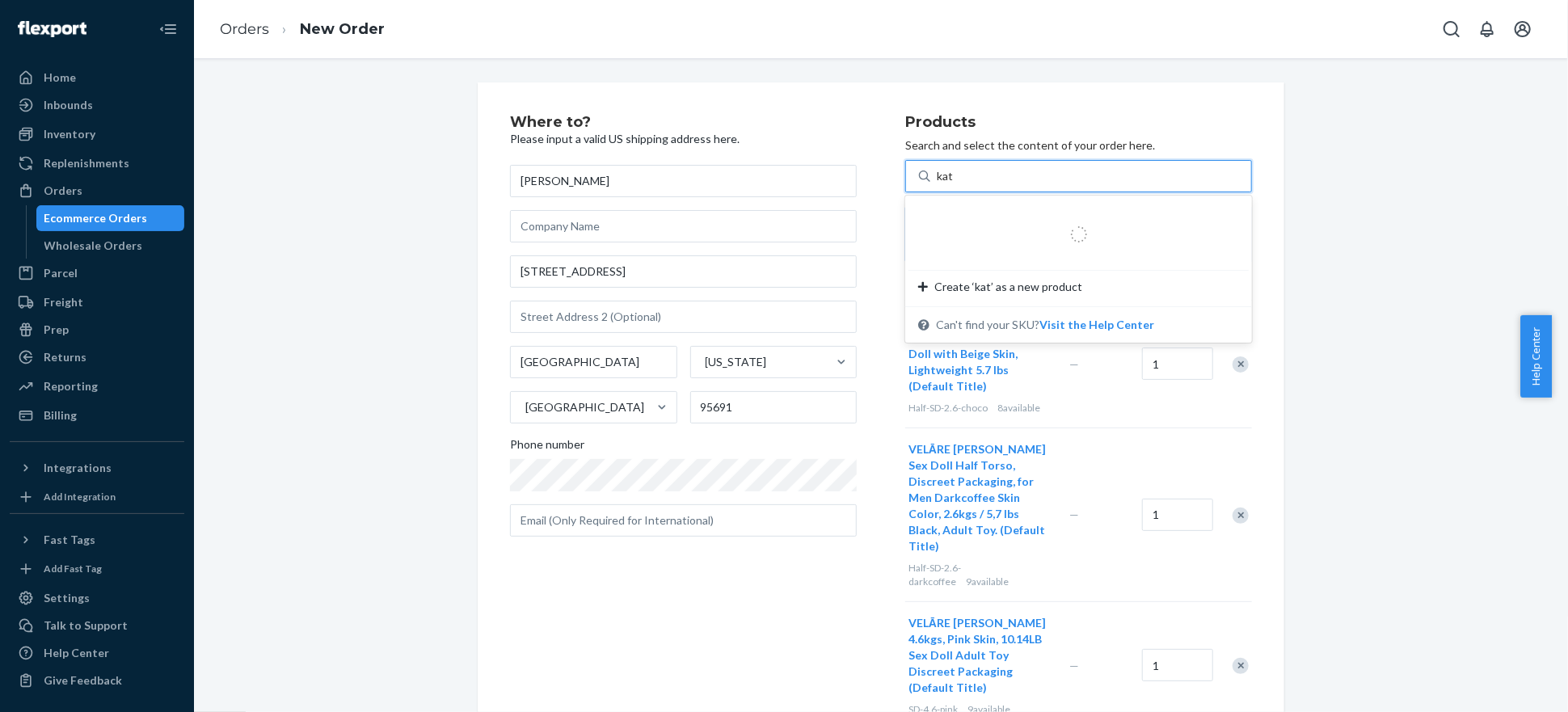
type input "[PERSON_NAME]"
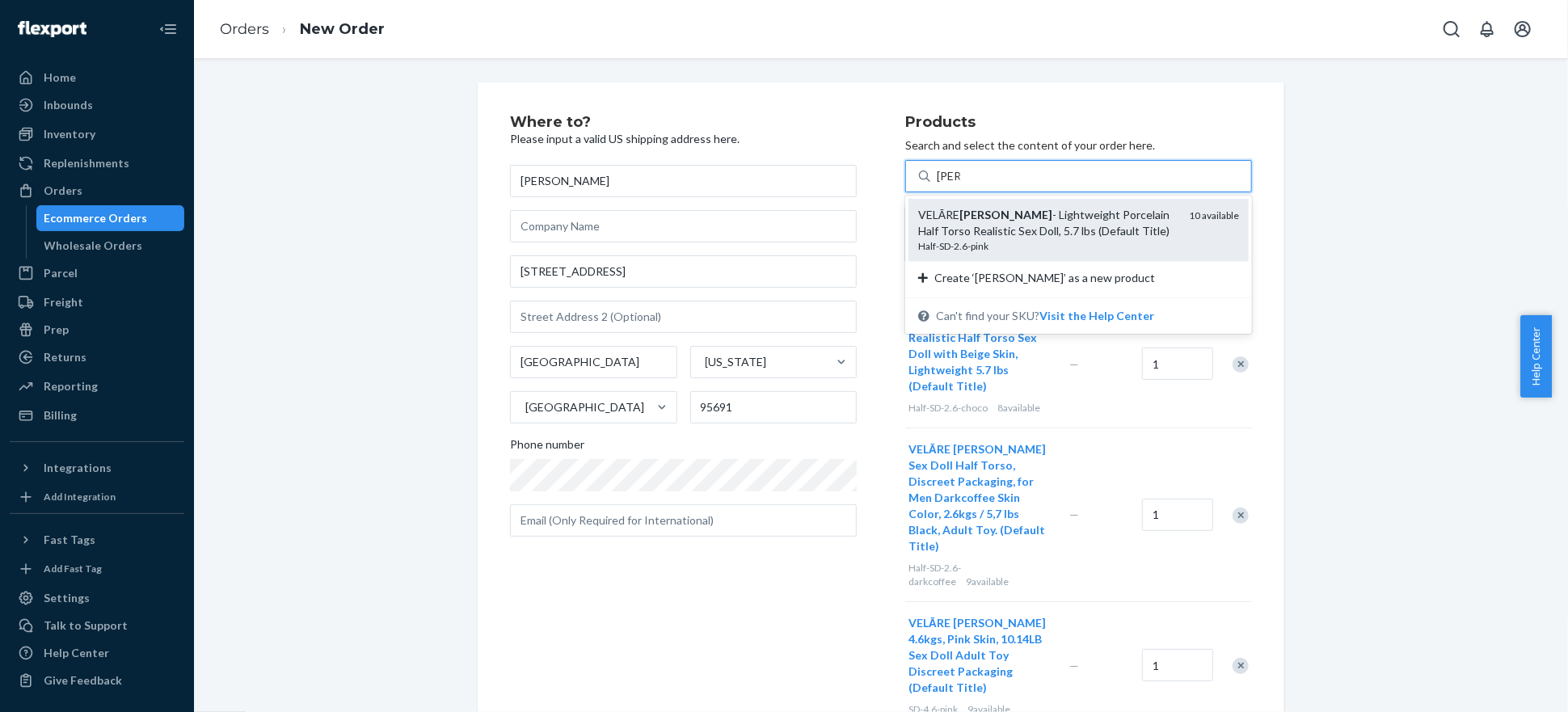
click at [1053, 241] on div "Half-SD-2.6-pink" at bounding box center [1047, 246] width 258 height 14
click at [961, 184] on input "[PERSON_NAME]" at bounding box center [949, 176] width 24 height 16
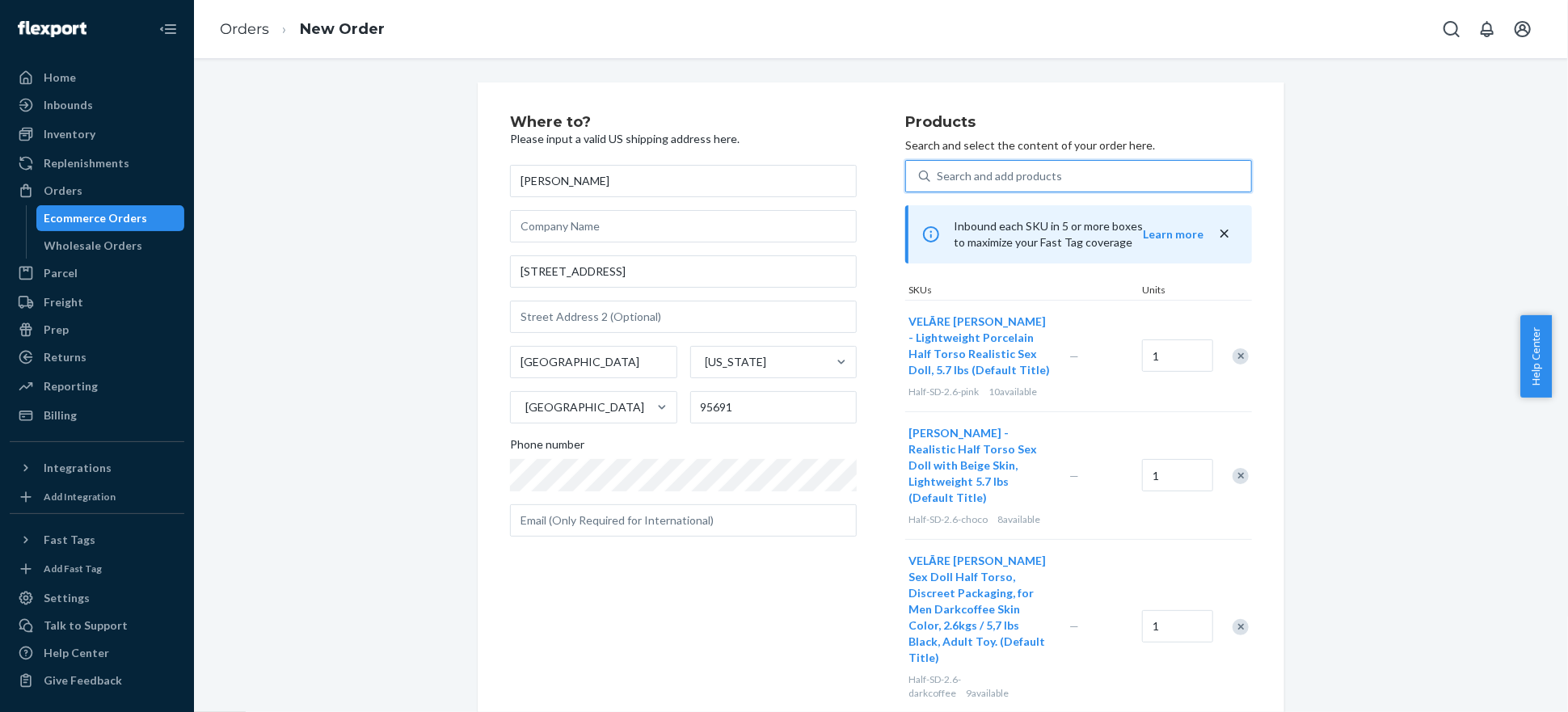
click at [1005, 169] on div "Search and add products" at bounding box center [999, 176] width 125 height 16
click at [939, 169] on input "0 results available. Use Up and Down to choose options, press Enter to select t…" at bounding box center [938, 176] width 2 height 16
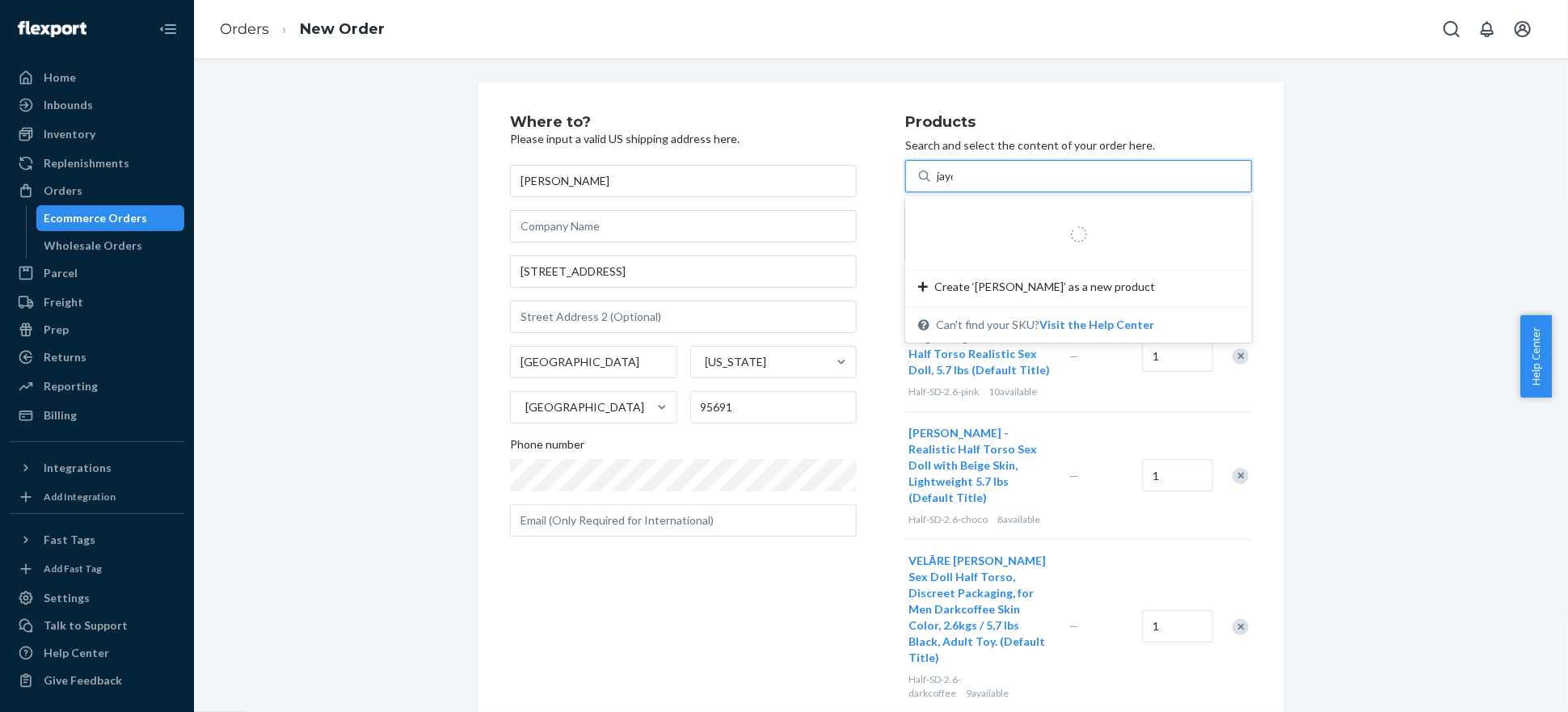
type input "jayde"
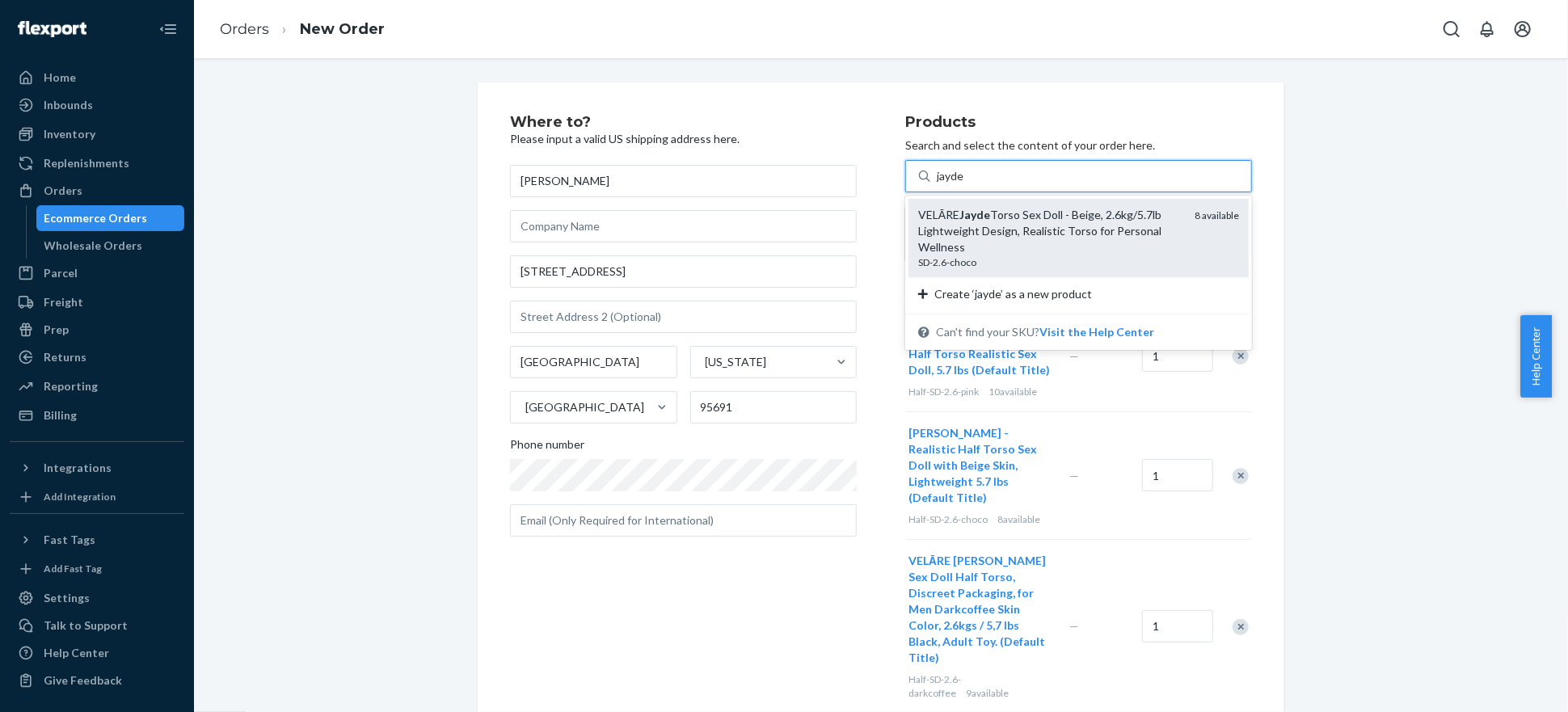
click at [1028, 229] on div "VELĀRE [PERSON_NAME] Sex Doll - Beige, 2.6kg/5.7lb Lightweight Design, Realisti…" at bounding box center [1050, 231] width 264 height 48
click at [965, 184] on input "jayde" at bounding box center [951, 176] width 28 height 16
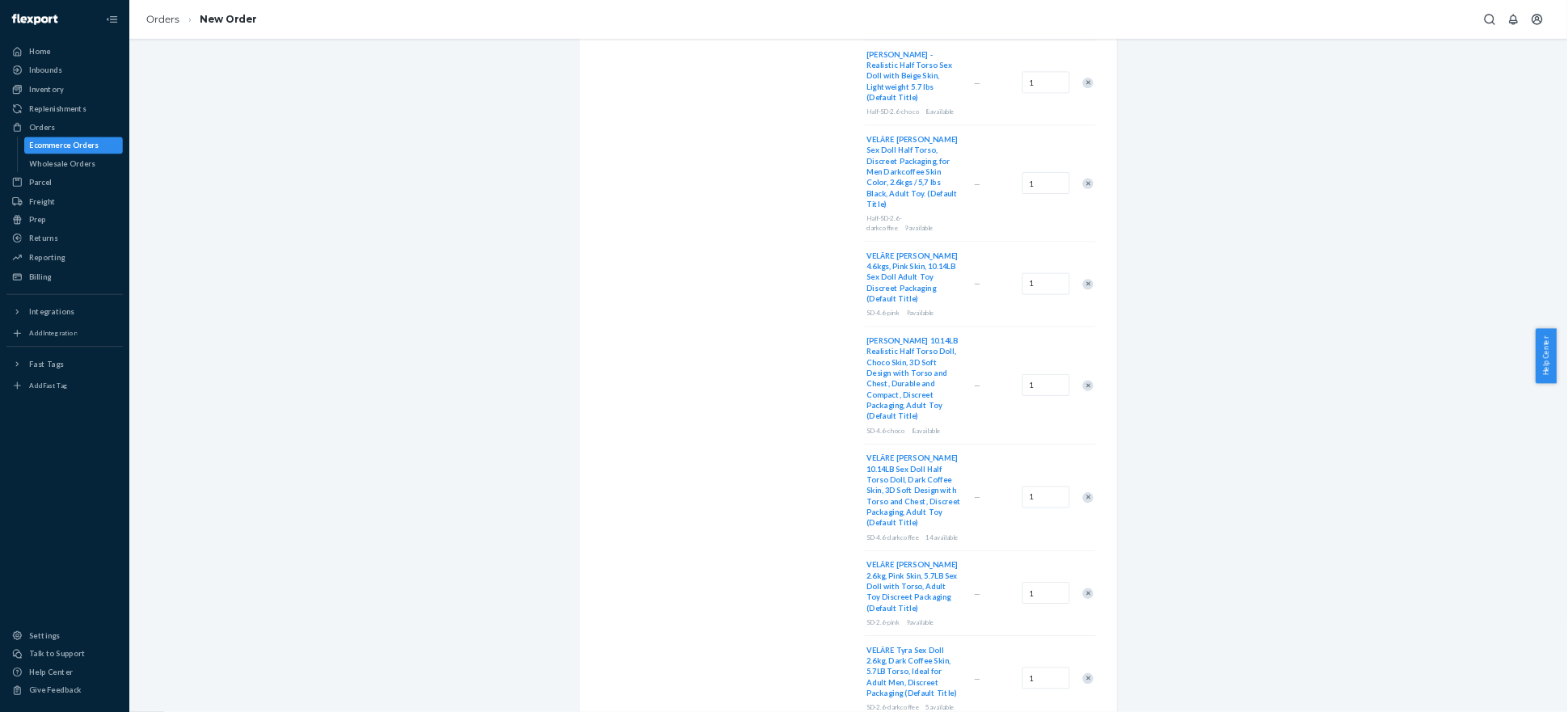
scroll to position [592, 0]
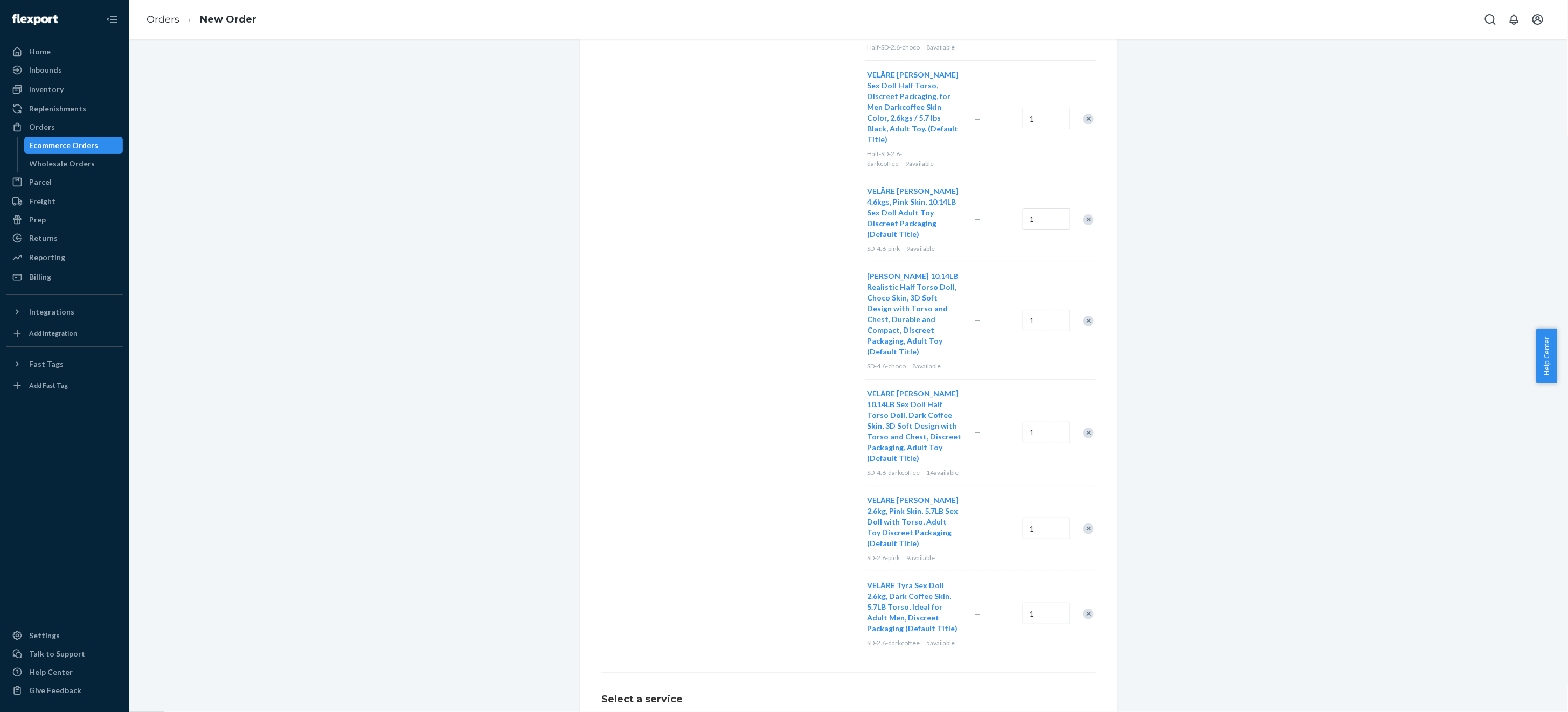
click at [1045, 459] on div "Where to? Please input a valid US shipping address here. [PERSON_NAME] [STREET_…" at bounding box center [849, 247] width 1423 height 1174
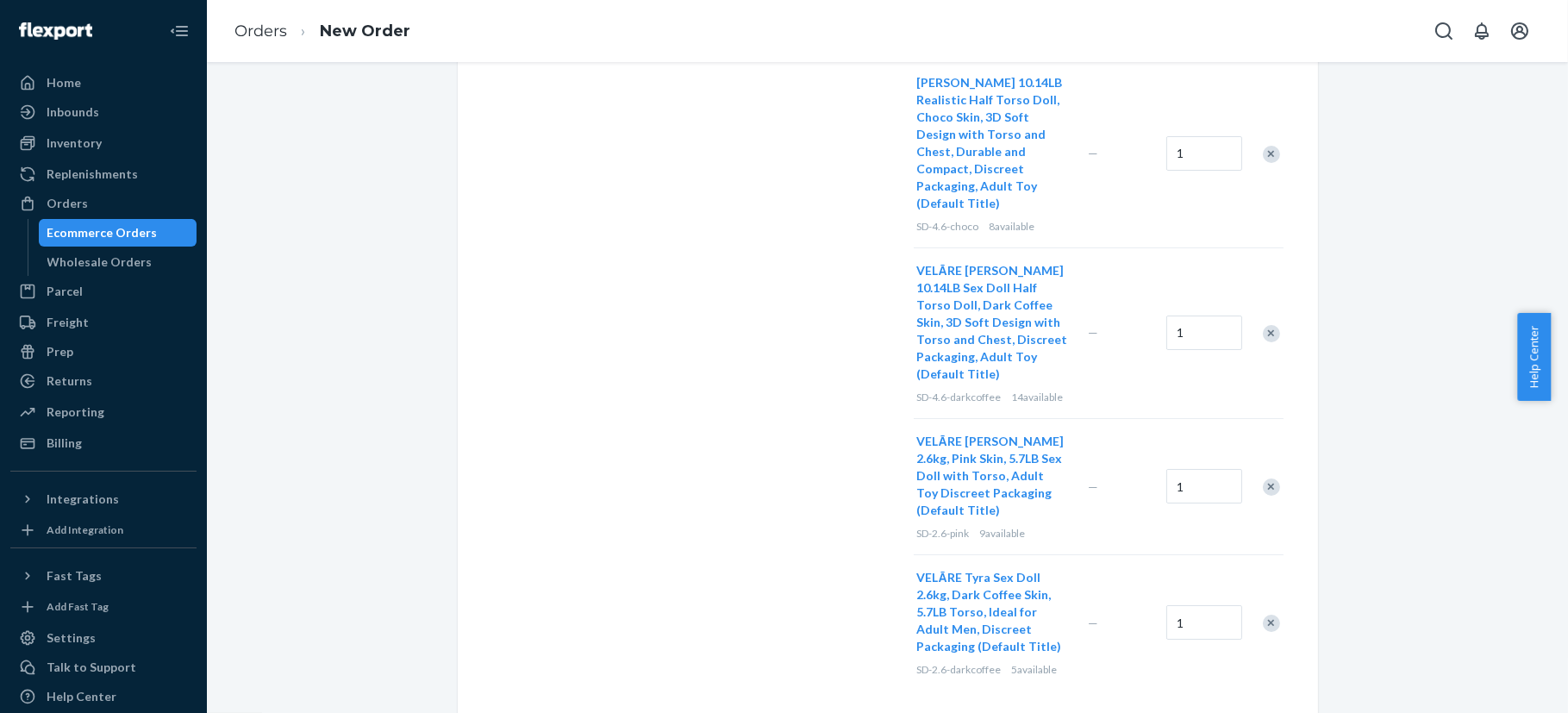
scroll to position [1133, 0]
